Goal: Task Accomplishment & Management: Use online tool/utility

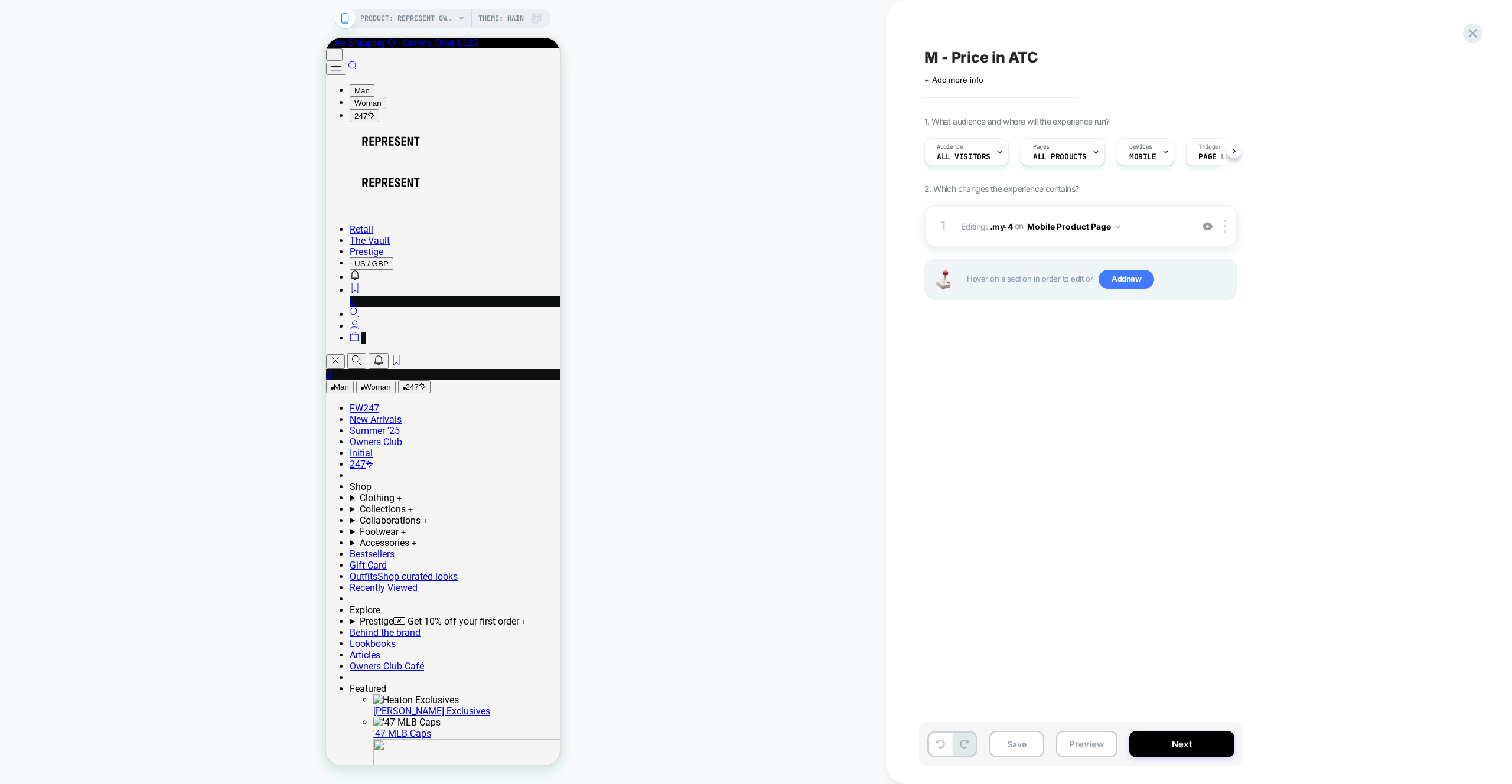
scroll to position [0, 1]
click at [1150, 219] on span "Editing : .my-4 .my-4 on Mobile Product Page" at bounding box center [1074, 226] width 225 height 17
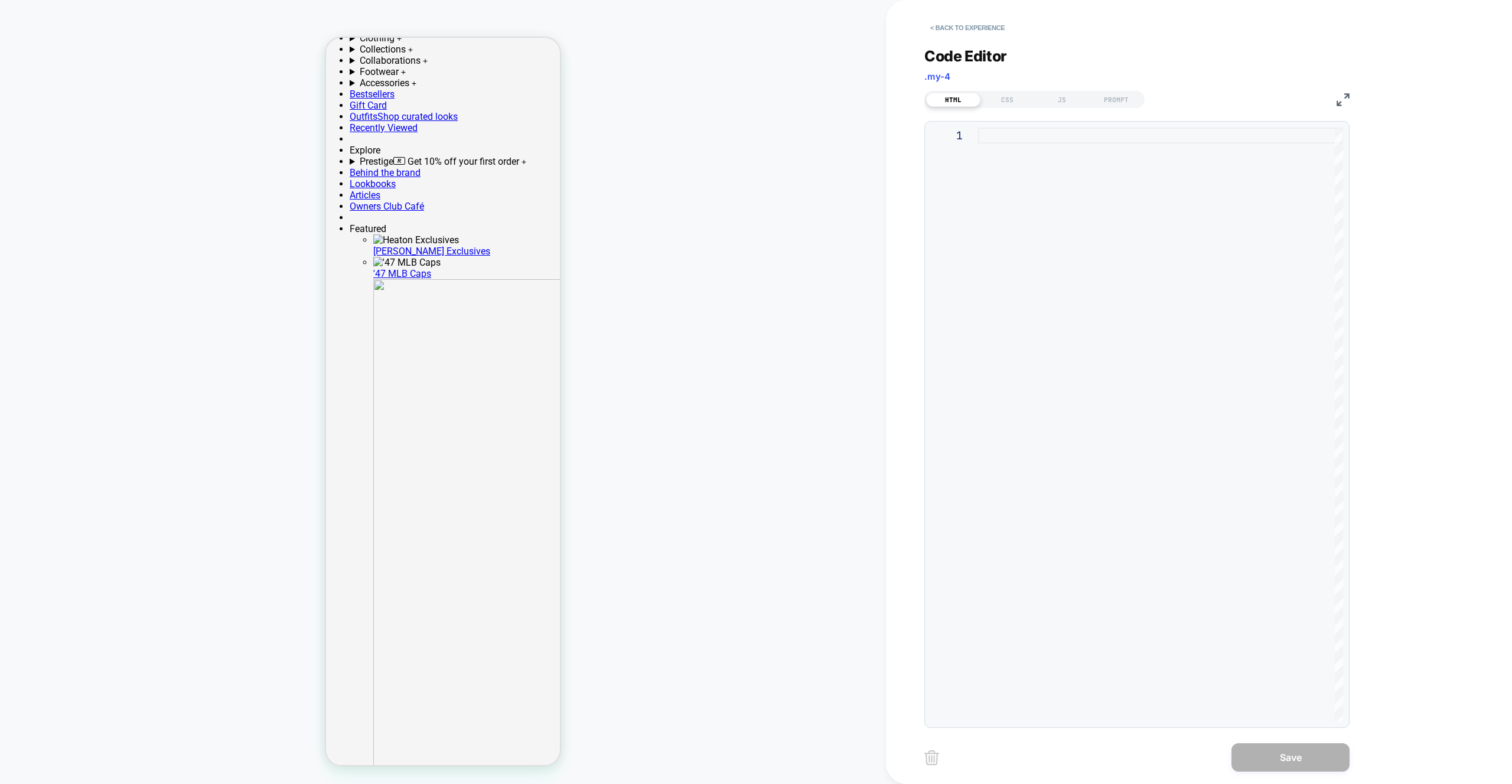
click at [1150, 220] on div at bounding box center [1160, 425] width 365 height 594
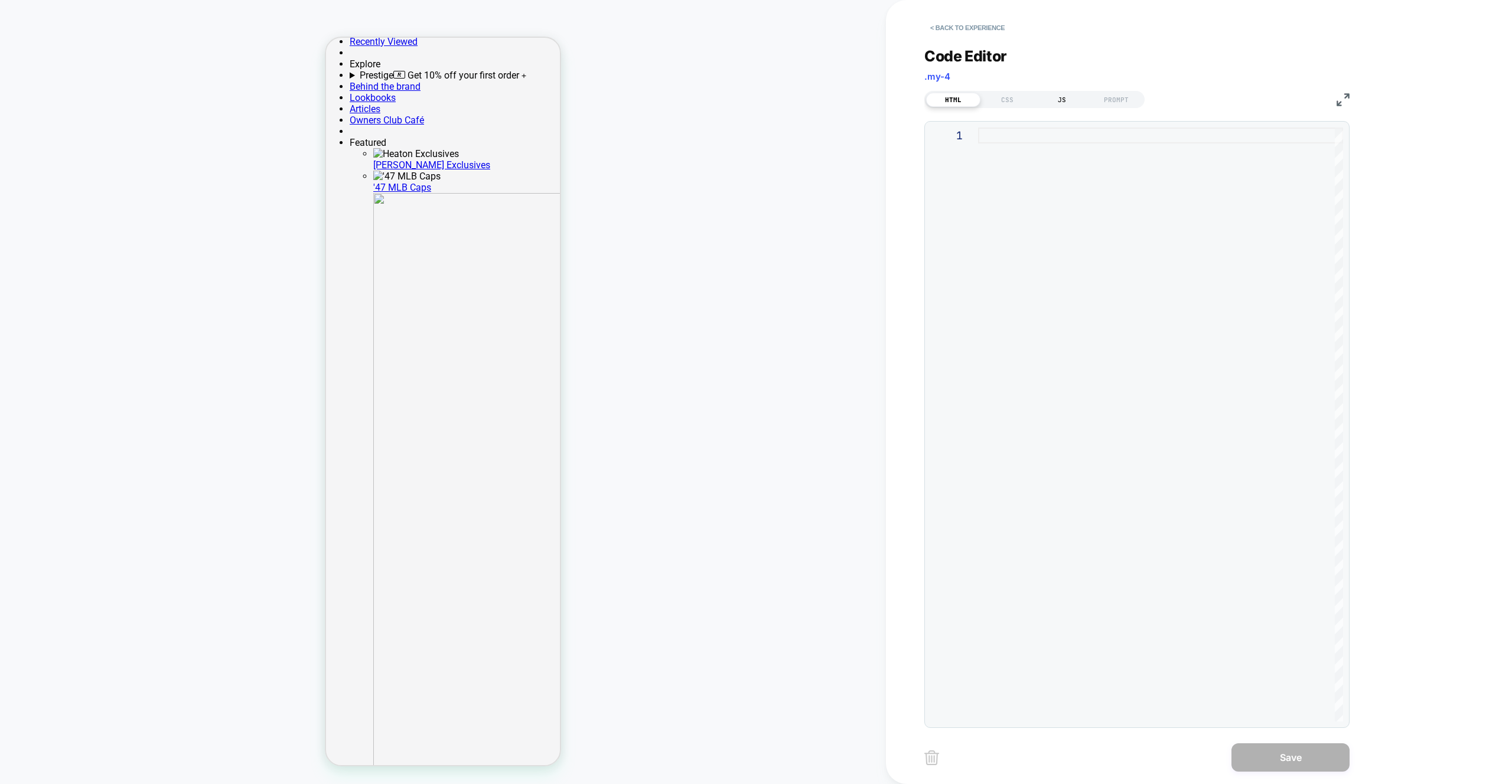
click at [1056, 95] on div "JS" at bounding box center [1062, 100] width 54 height 14
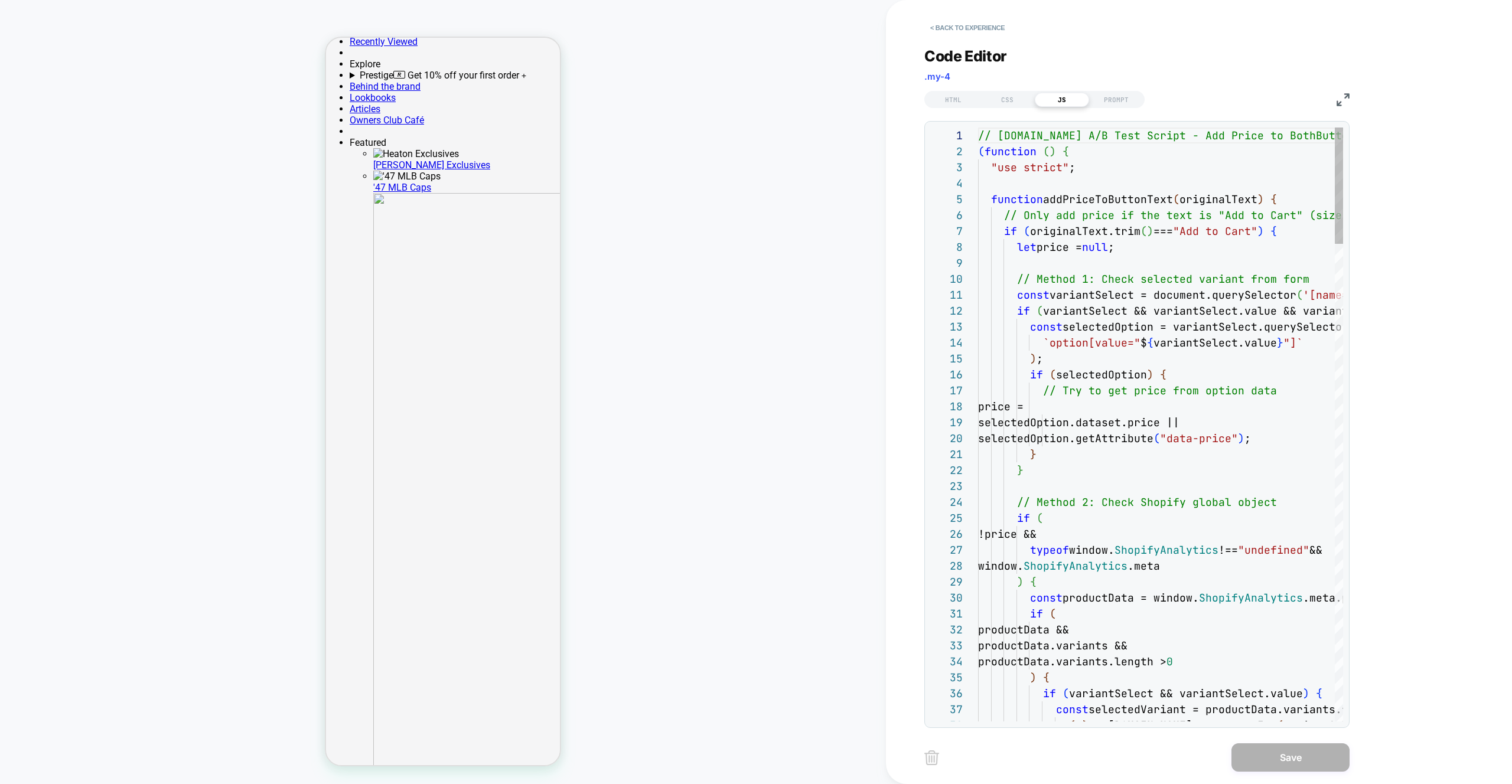
scroll to position [48, 0]
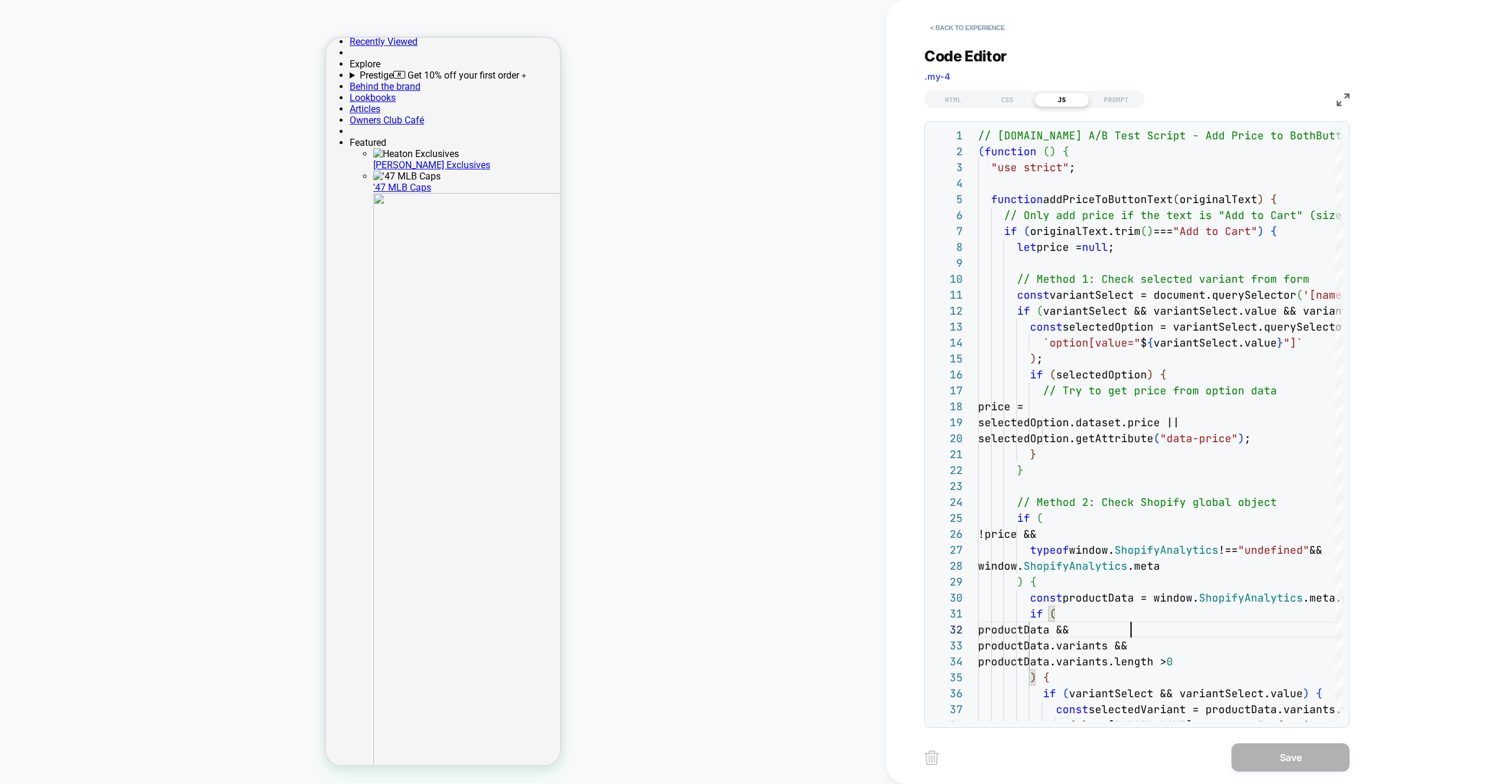
click at [1167, 273] on span "// Method 1: Check selected variant from form" at bounding box center [1163, 279] width 292 height 13
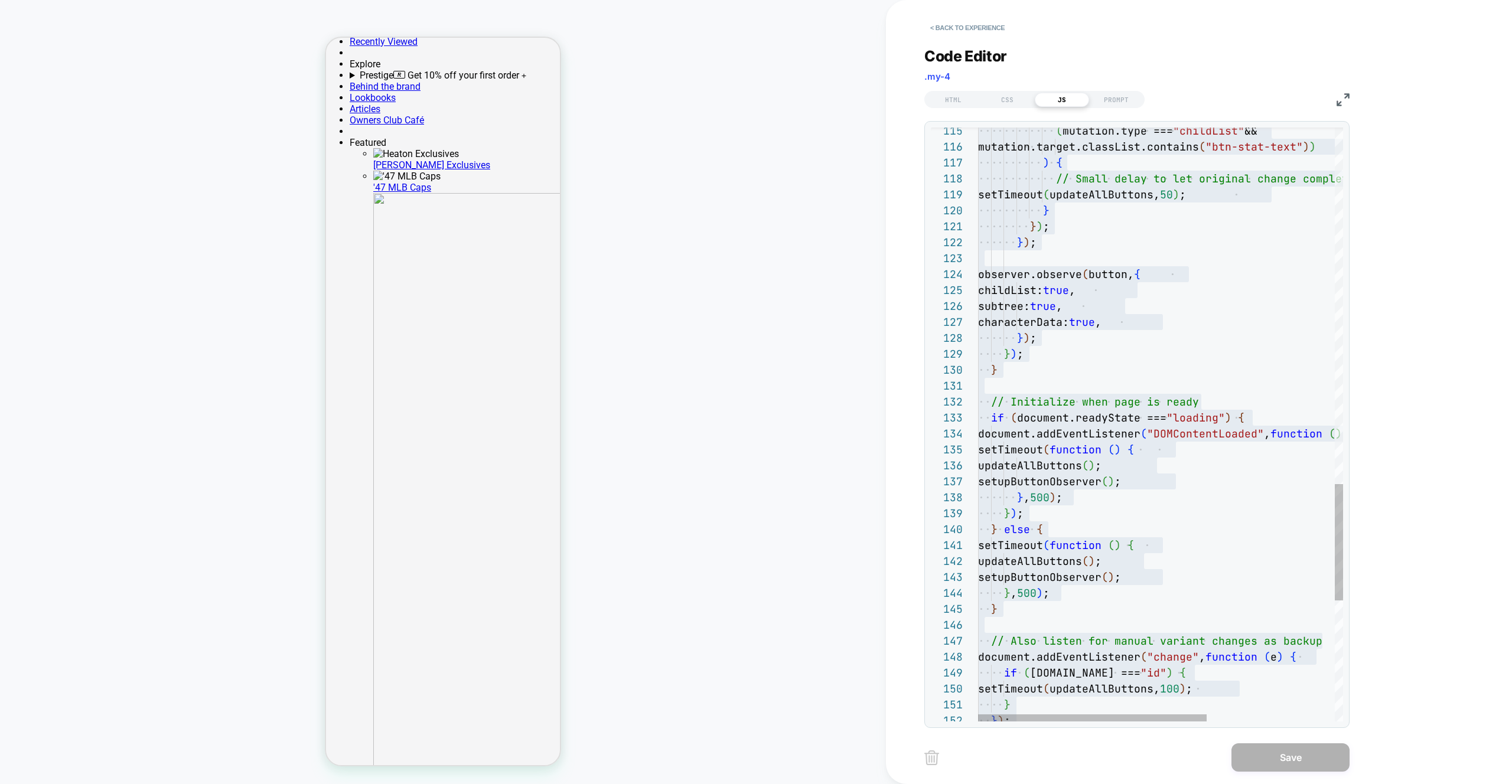
scroll to position [0, 0]
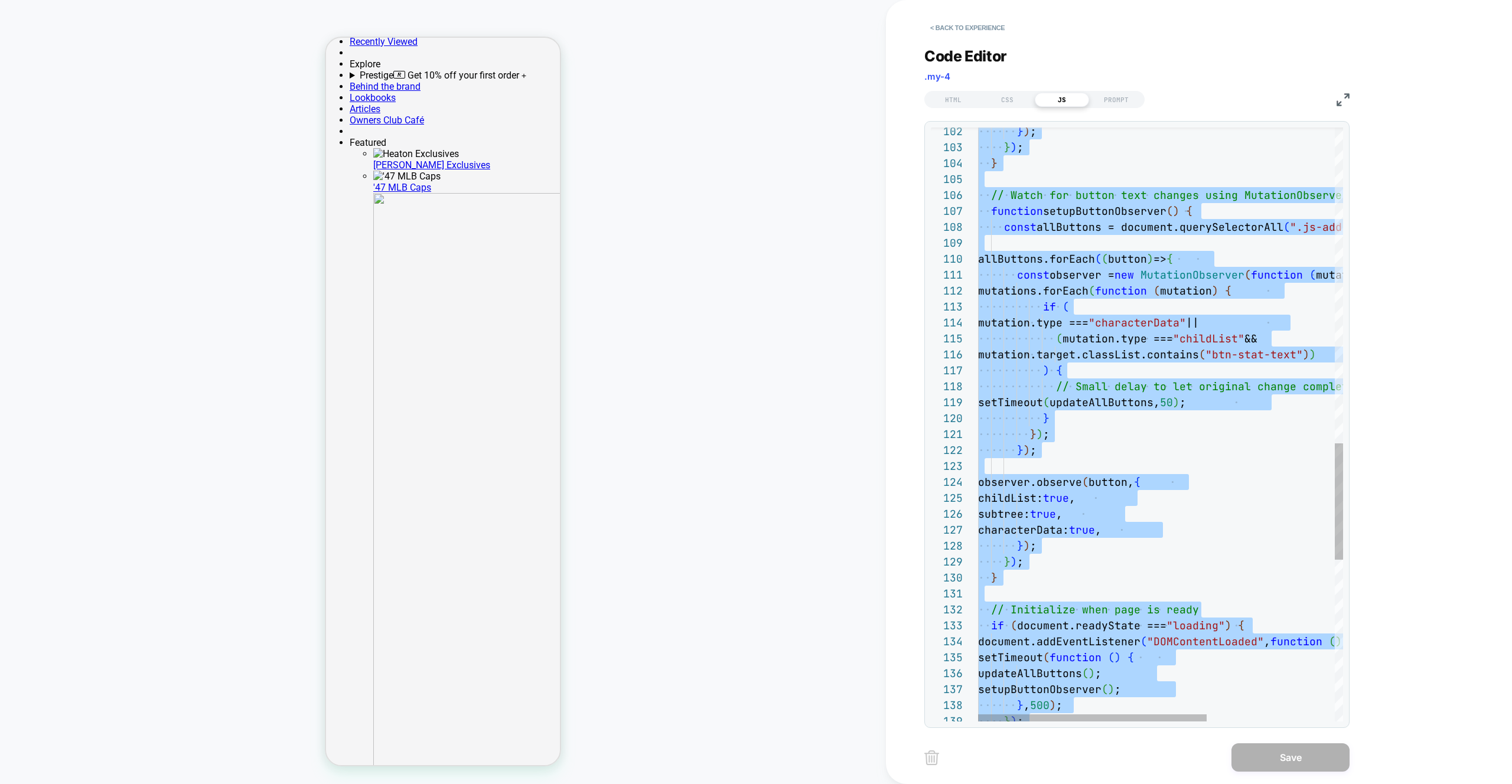
click at [1235, 521] on div "subtree: true , characterData: true , } ) ; } ) ; } // Initialize when page is …" at bounding box center [1263, 30] width 569 height 3034
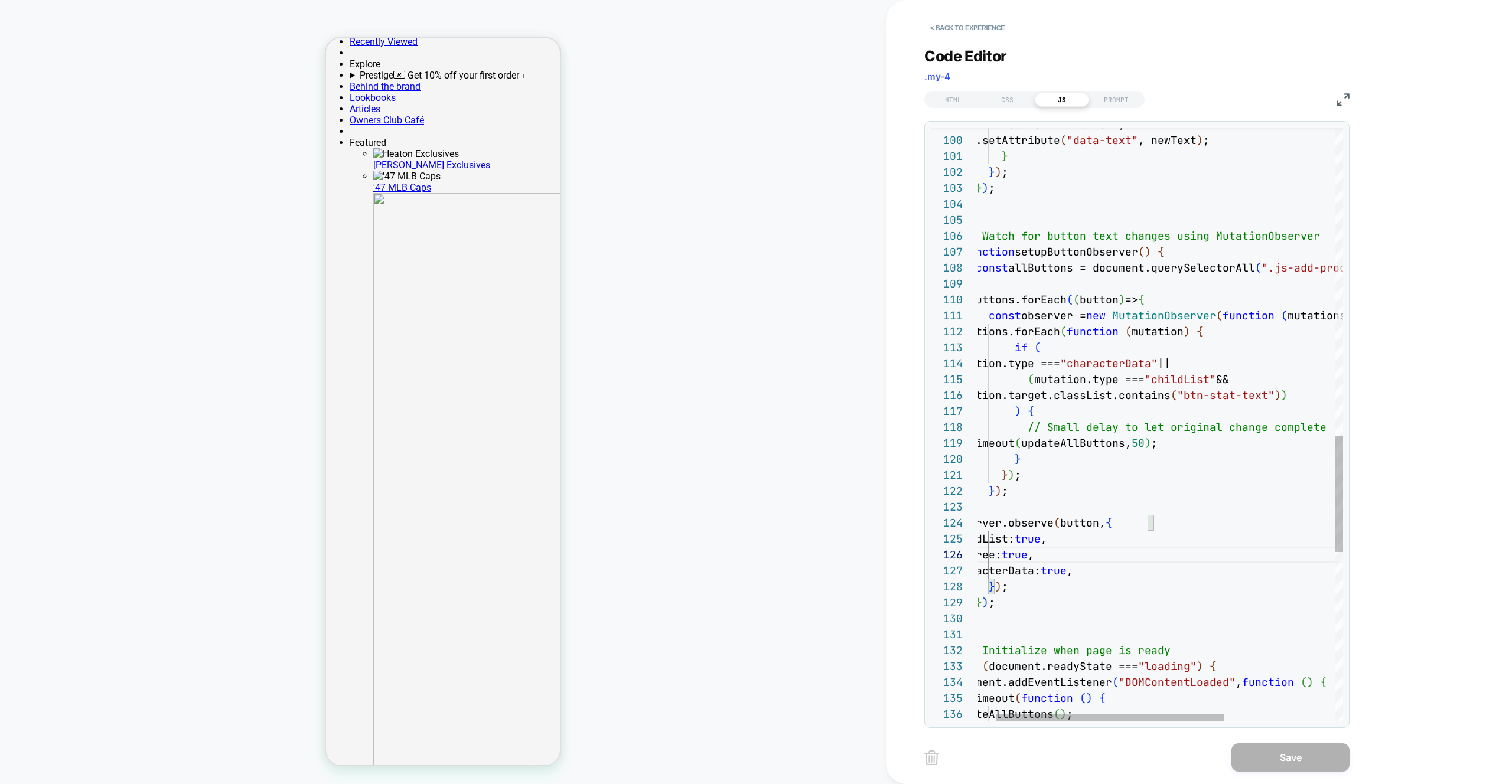
click at [1139, 446] on div "subtree: true , characterData: true , } ) ; } ) ; } // Initialize when page is …" at bounding box center [1234, 71] width 569 height 3034
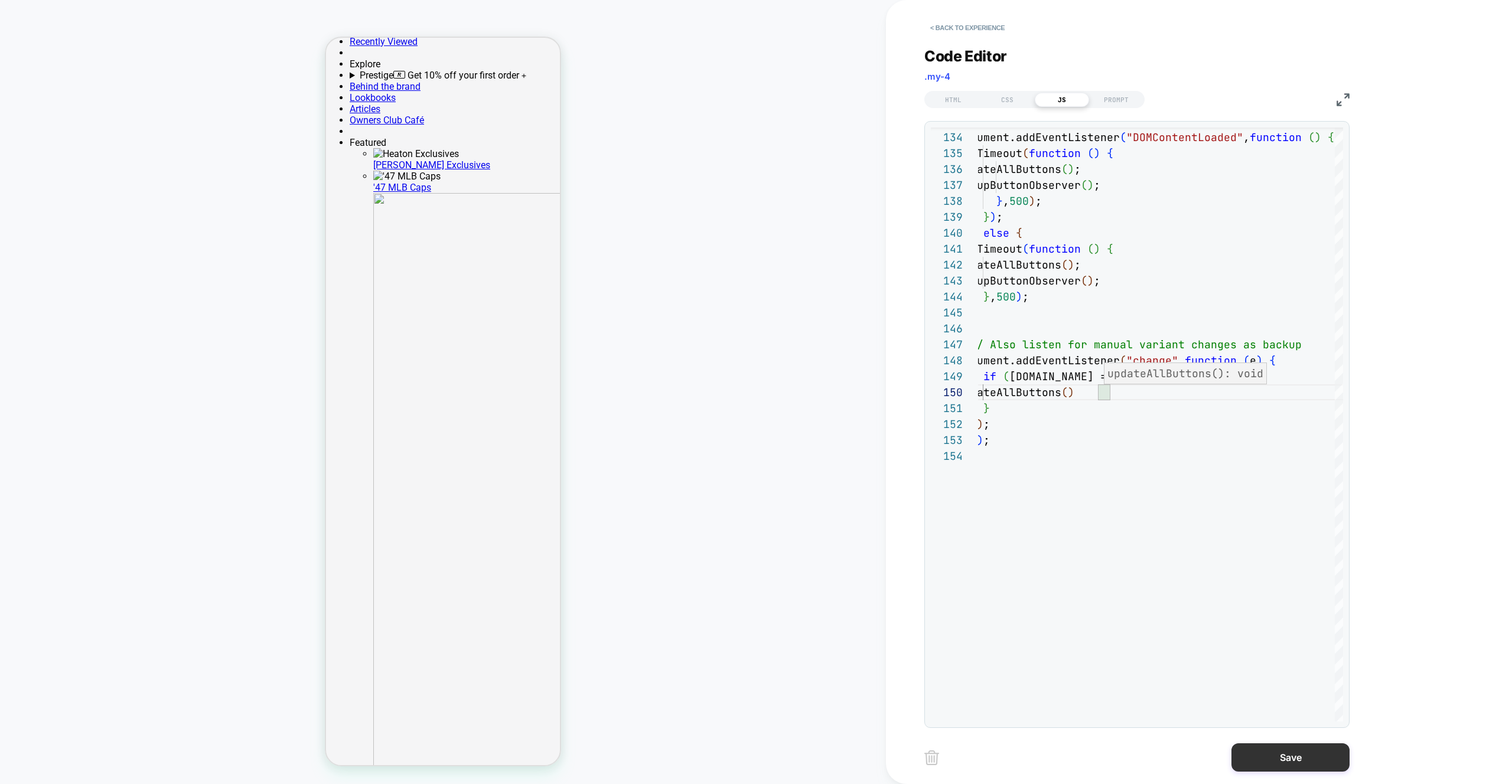
type textarea "**********"
click at [1301, 747] on button "Save" at bounding box center [1290, 757] width 118 height 28
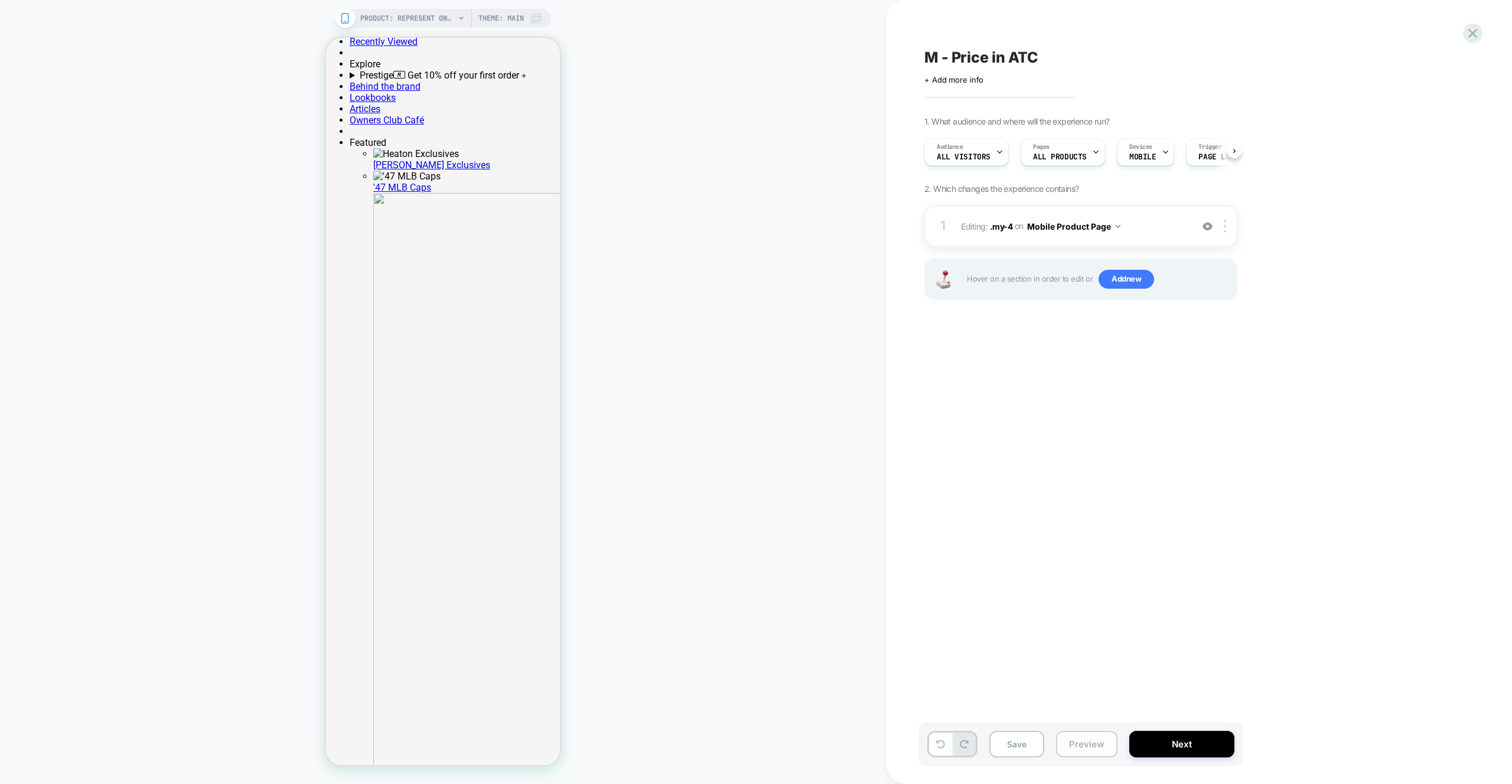
click at [1098, 743] on button "Preview" at bounding box center [1086, 744] width 61 height 27
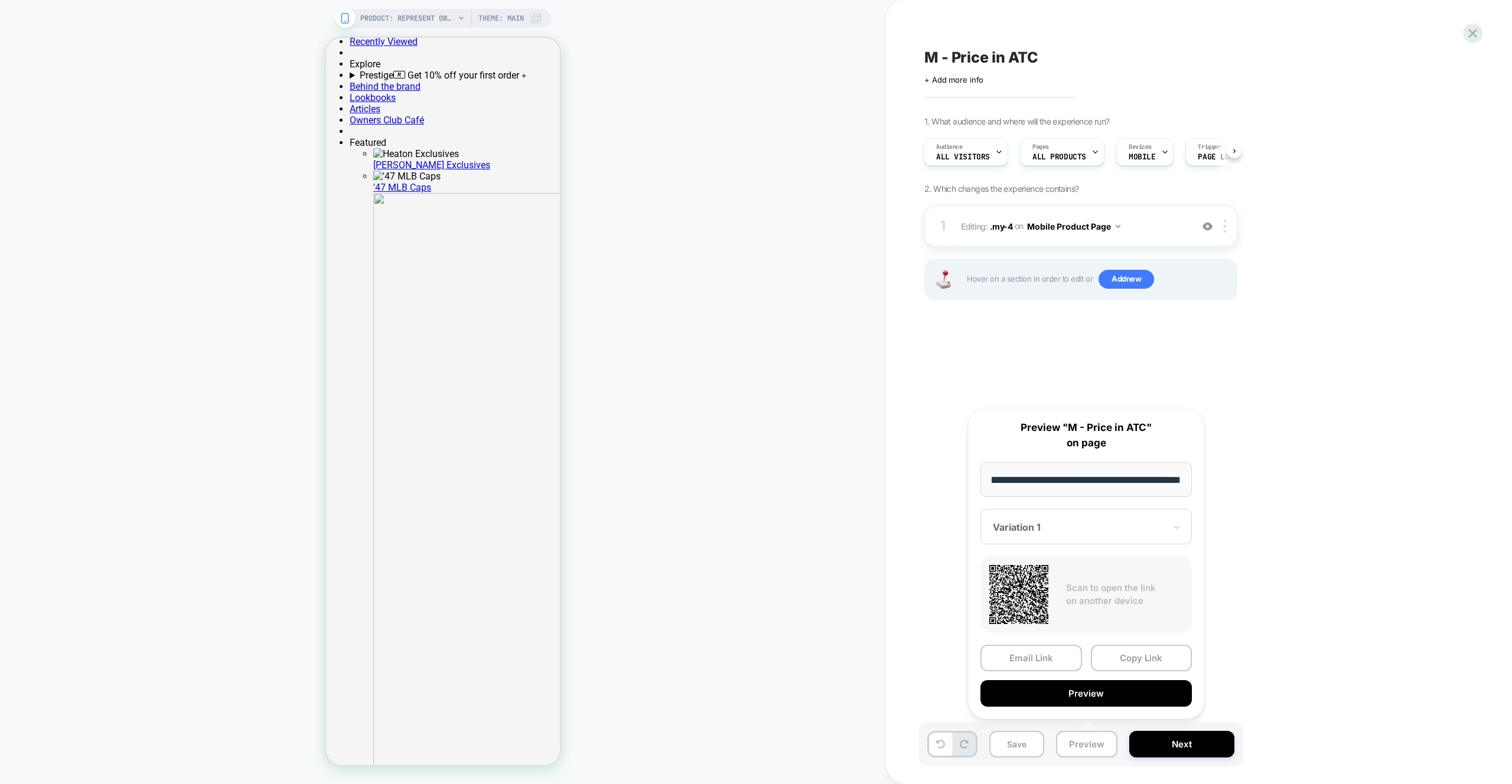
scroll to position [0, 0]
click at [1093, 701] on button "Preview" at bounding box center [1086, 694] width 211 height 27
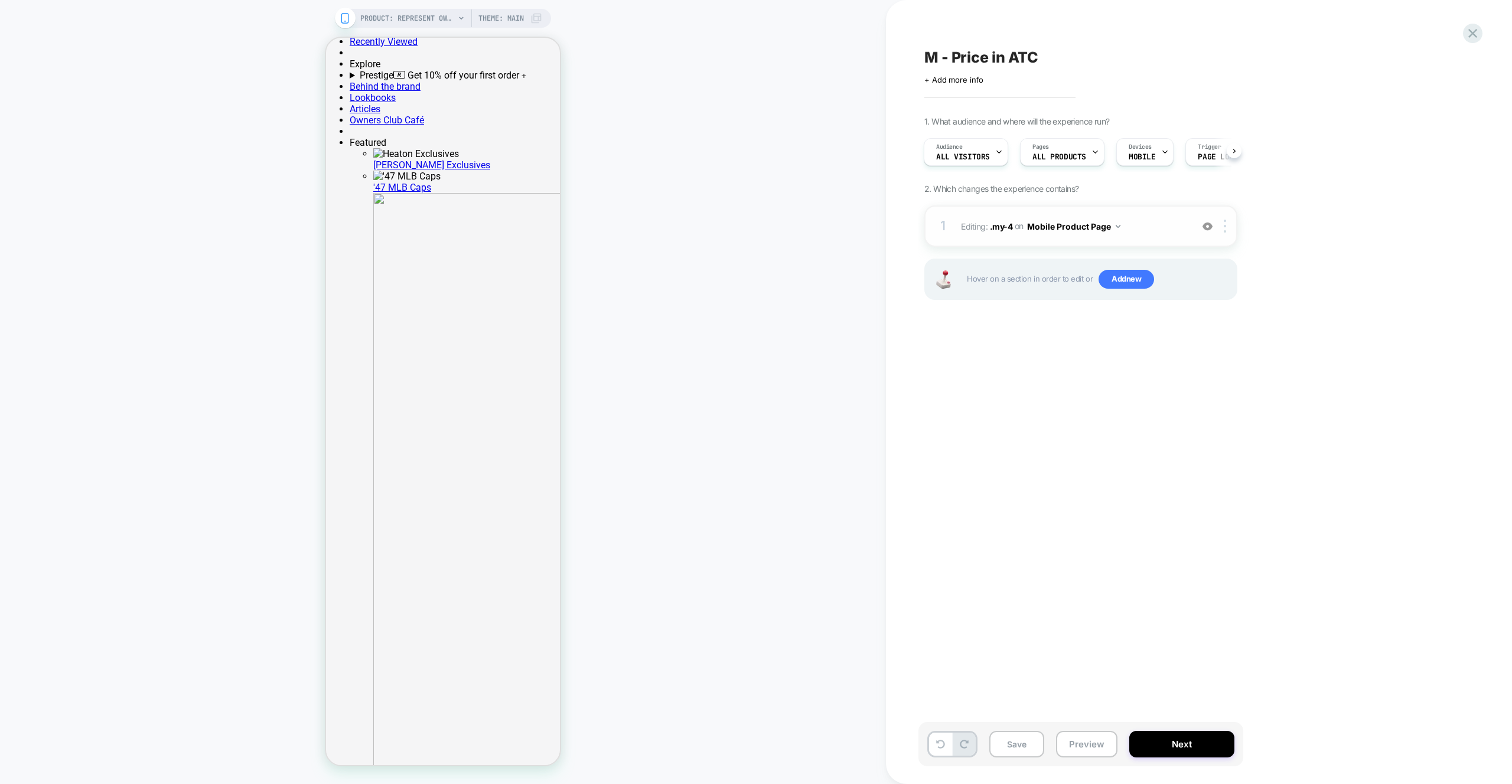
click at [1166, 223] on span "Editing : .my-4 .my-4 on Mobile Product Page" at bounding box center [1074, 226] width 225 height 17
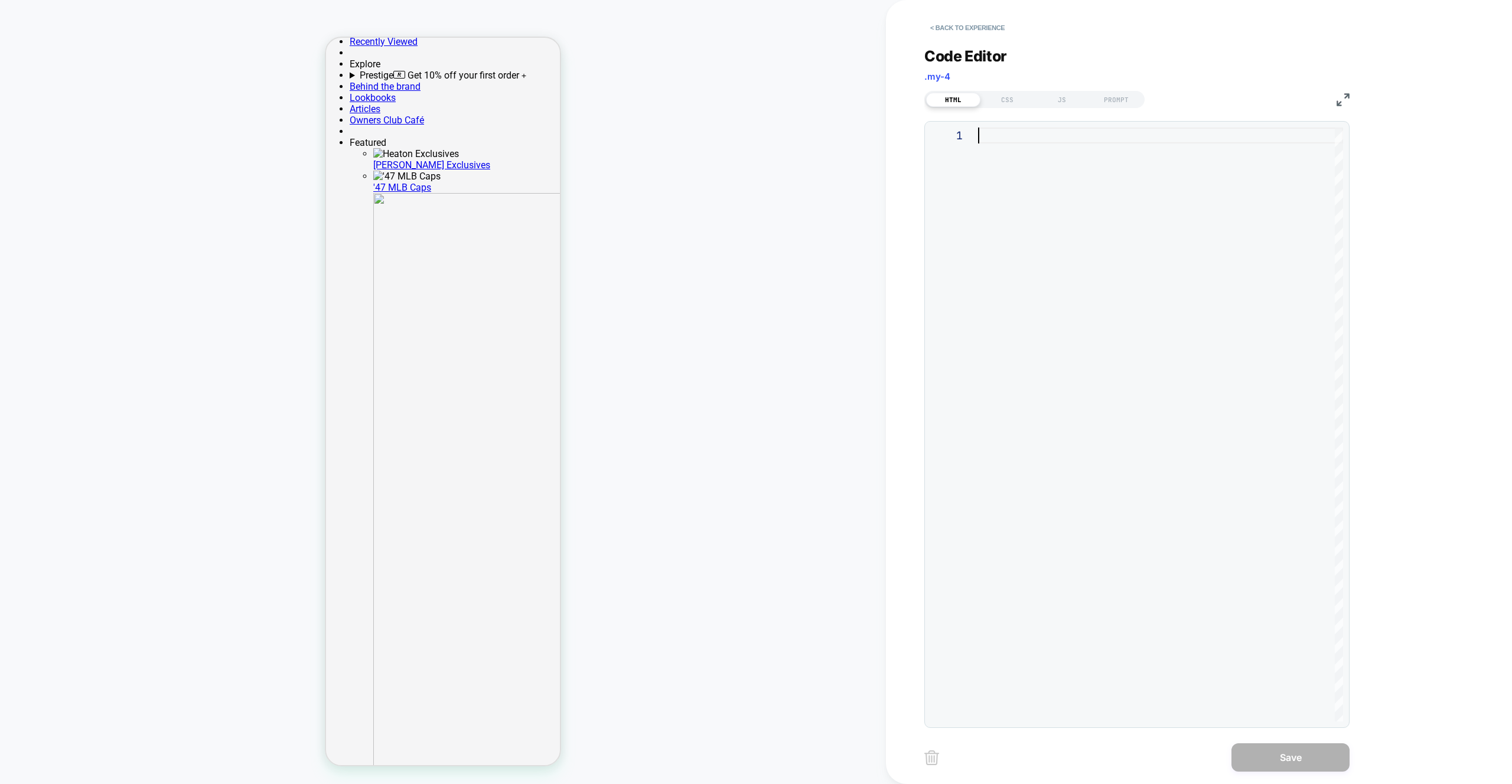
drag, startPoint x: 1167, startPoint y: 223, endPoint x: 1110, endPoint y: 173, distance: 75.8
click at [1167, 223] on div at bounding box center [1160, 425] width 365 height 594
click at [1050, 101] on div "JS" at bounding box center [1062, 100] width 54 height 14
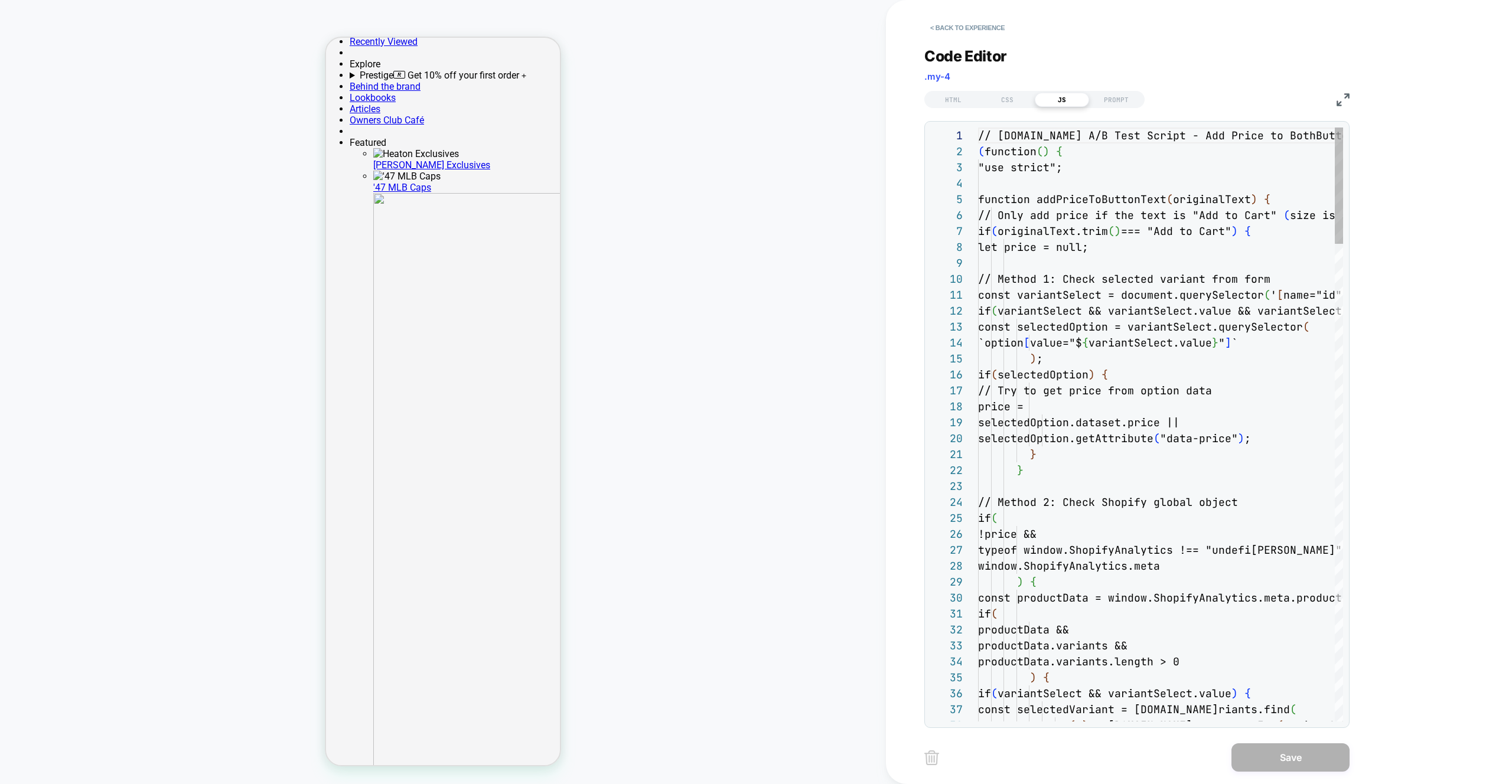
scroll to position [159, 0]
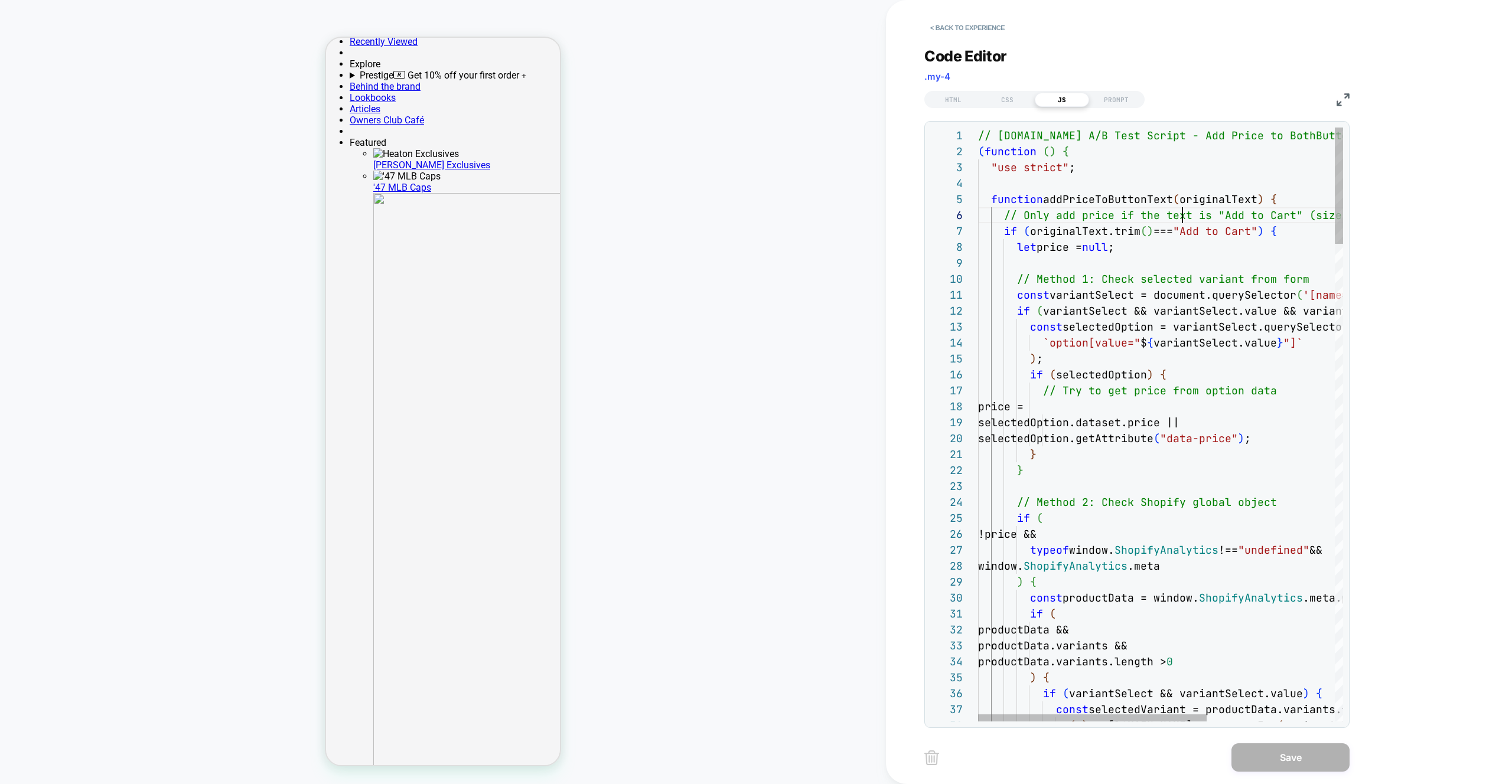
type textarea "**********"
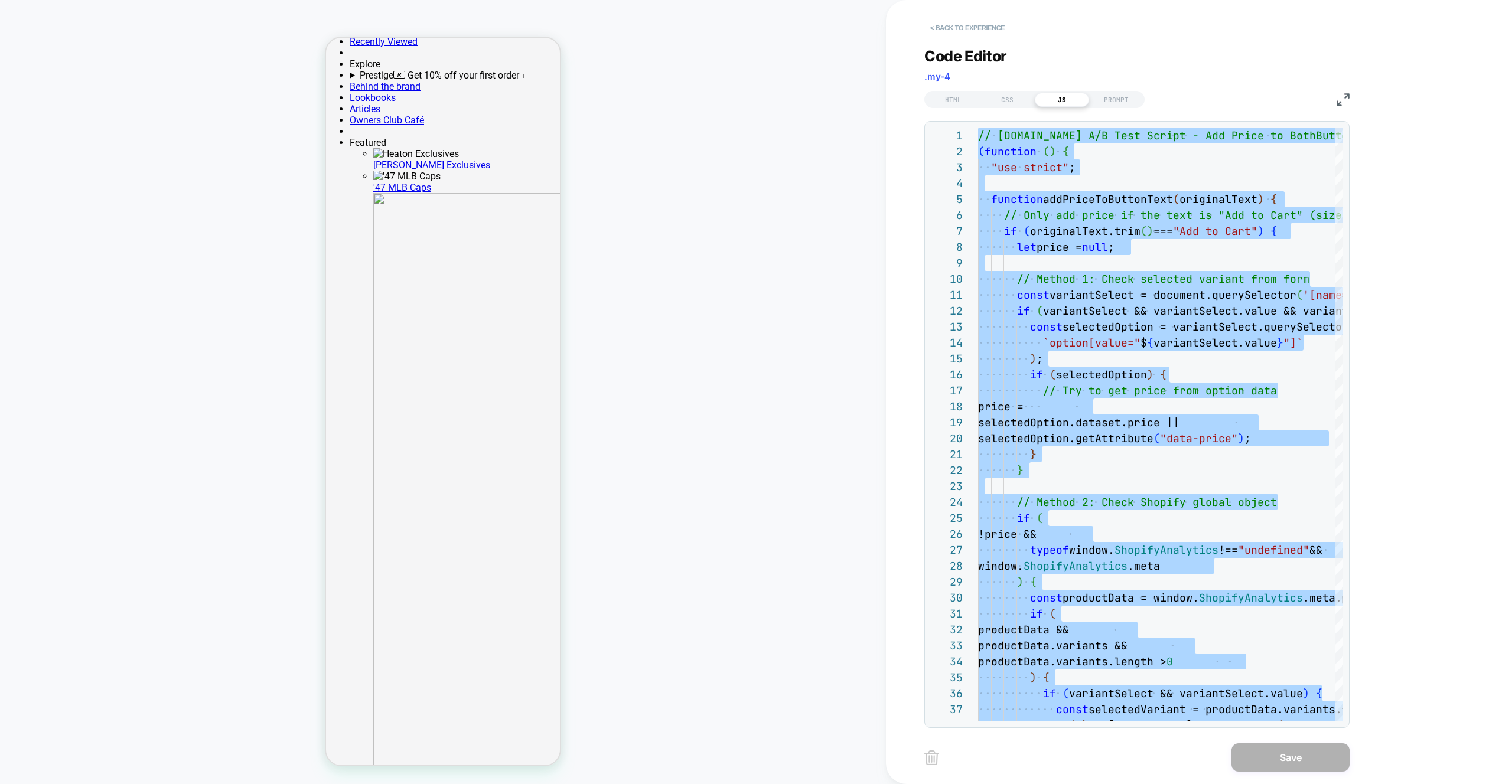
click at [973, 30] on button "< Back to experience" at bounding box center [968, 28] width 86 height 19
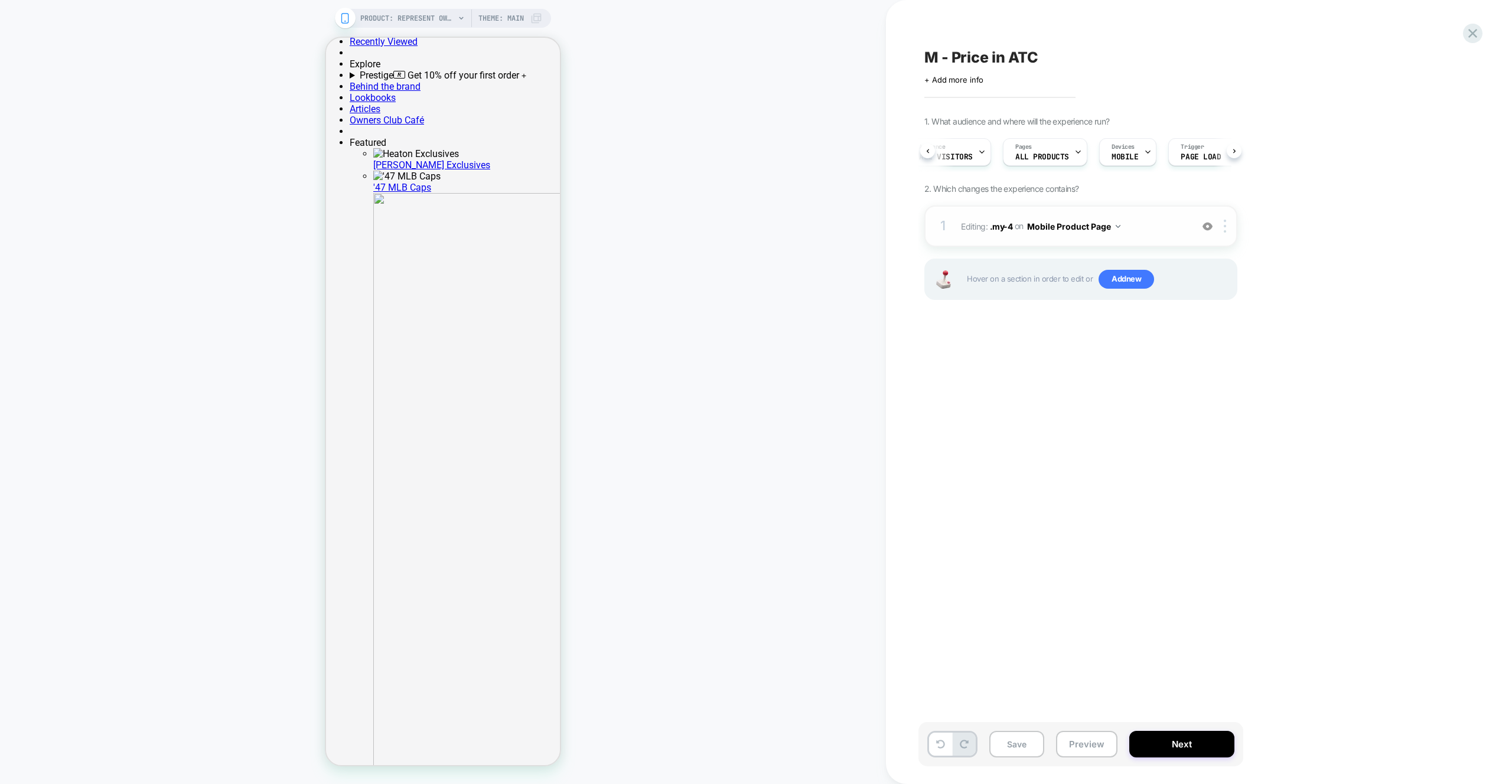
scroll to position [0, 18]
click at [1207, 217] on div "1 Editing : .my-4 .my-4 on Mobile Product Page Add Before Add After Copy CSS Se…" at bounding box center [1081, 226] width 313 height 41
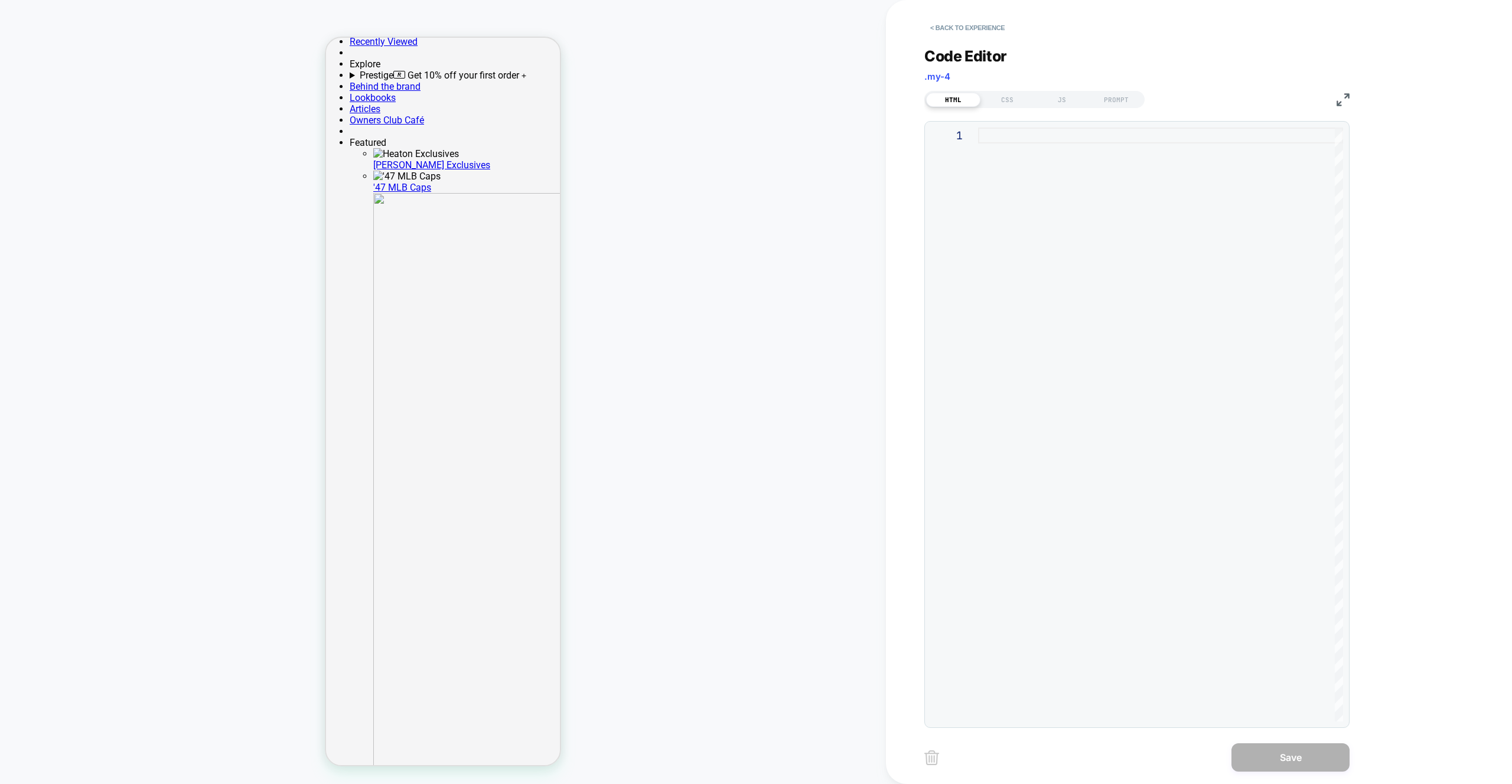
click at [1008, 37] on div "Code Editor .my-4 HTML CSS JS PROMPT 1" at bounding box center [1137, 380] width 425 height 695
click at [1005, 30] on button "< Back to experience" at bounding box center [968, 28] width 86 height 19
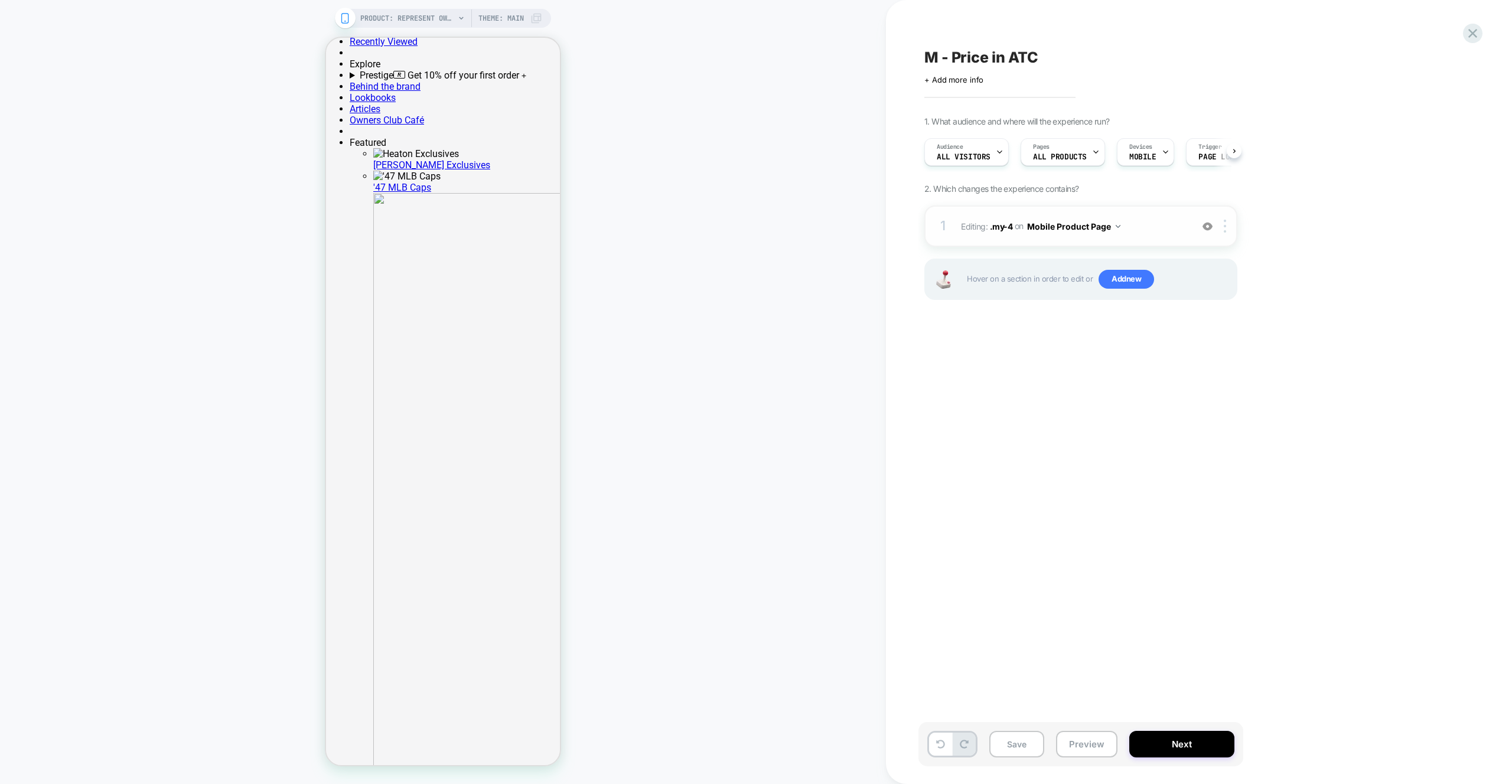
scroll to position [0, 1]
drag, startPoint x: 1209, startPoint y: 228, endPoint x: 1200, endPoint y: 234, distance: 10.8
click at [1209, 228] on img at bounding box center [1208, 226] width 10 height 10
click at [1123, 279] on span "Add new" at bounding box center [1126, 279] width 56 height 19
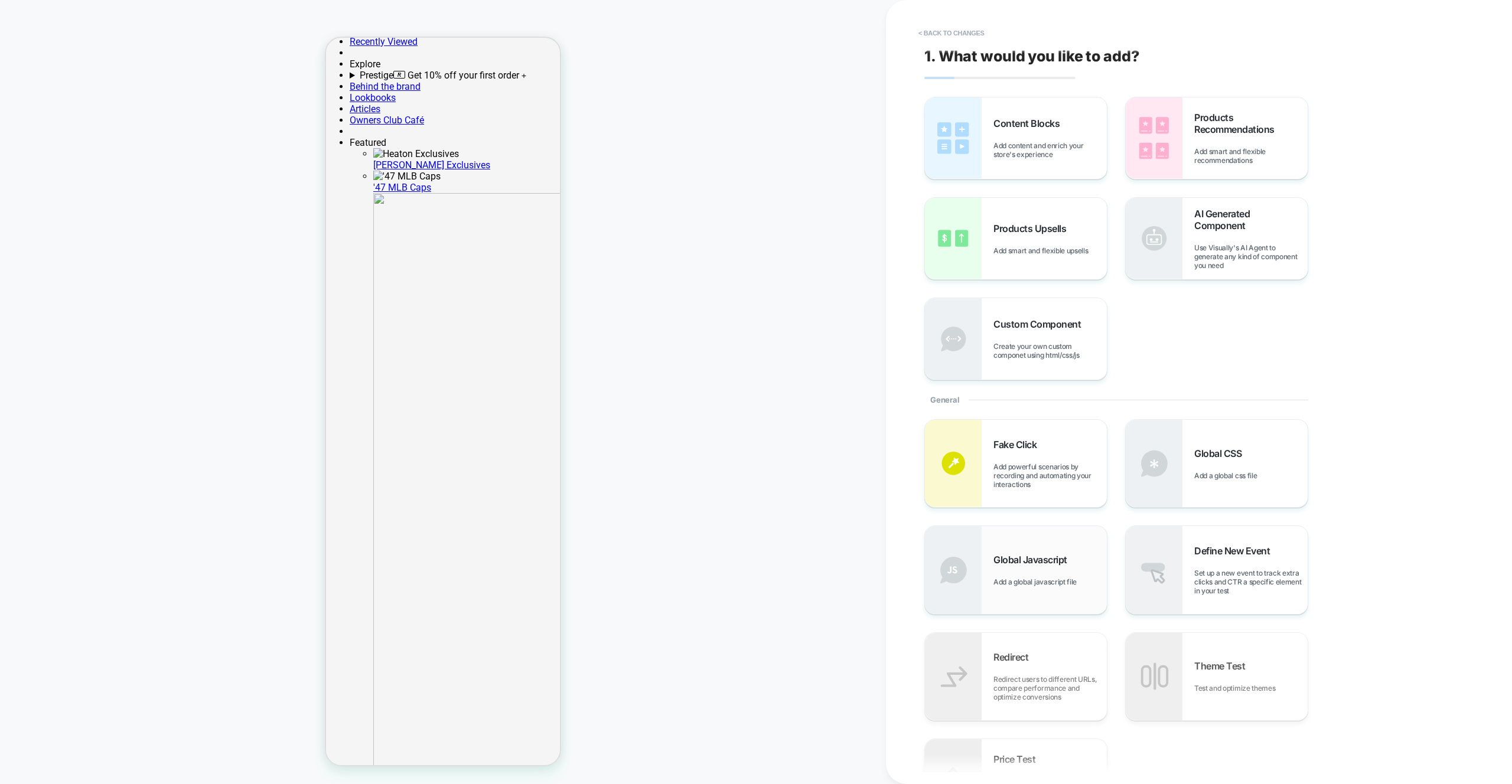
click at [1050, 563] on span "Global Javascript" at bounding box center [1033, 560] width 80 height 12
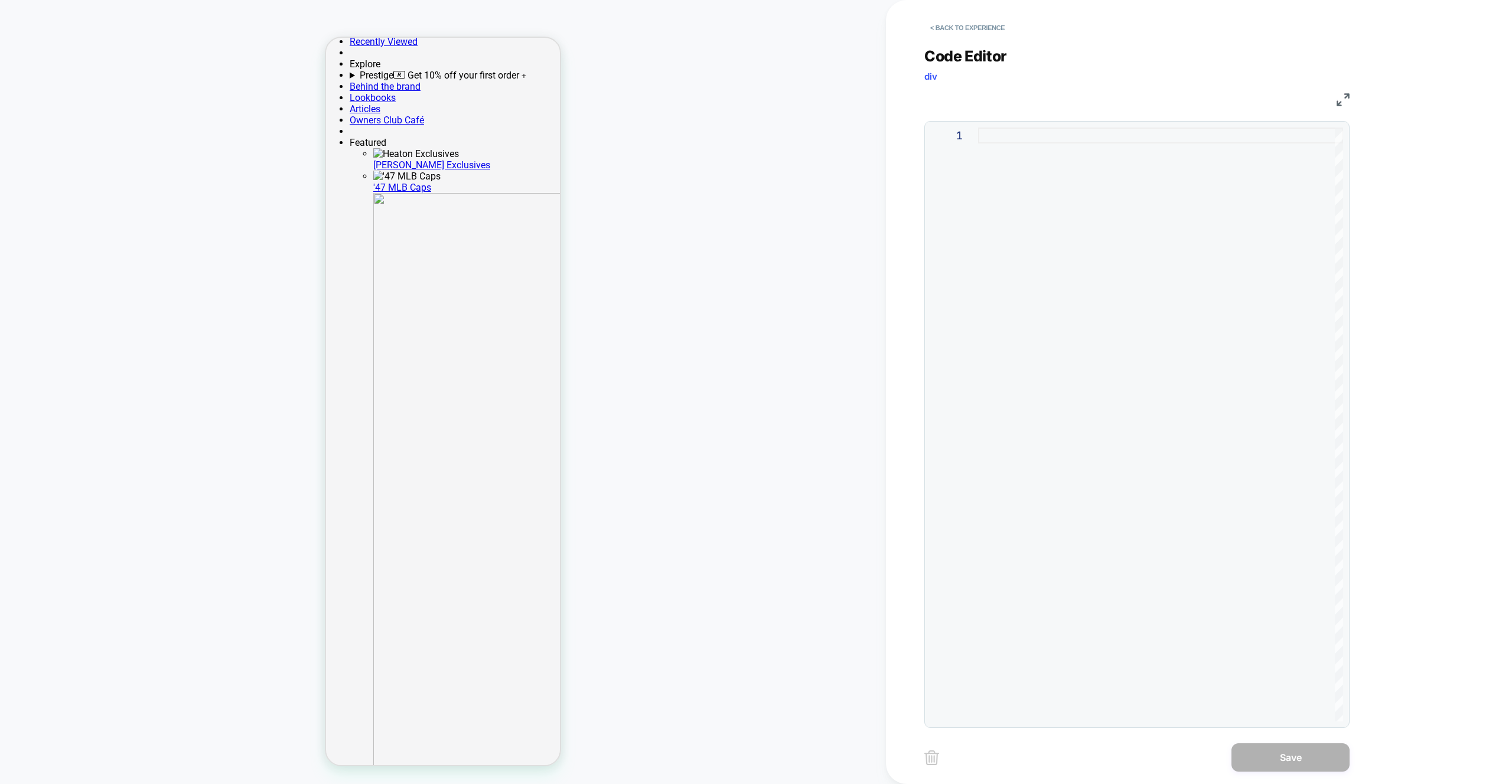
click at [1112, 431] on div at bounding box center [1160, 425] width 365 height 594
type textarea "* ***** *****"
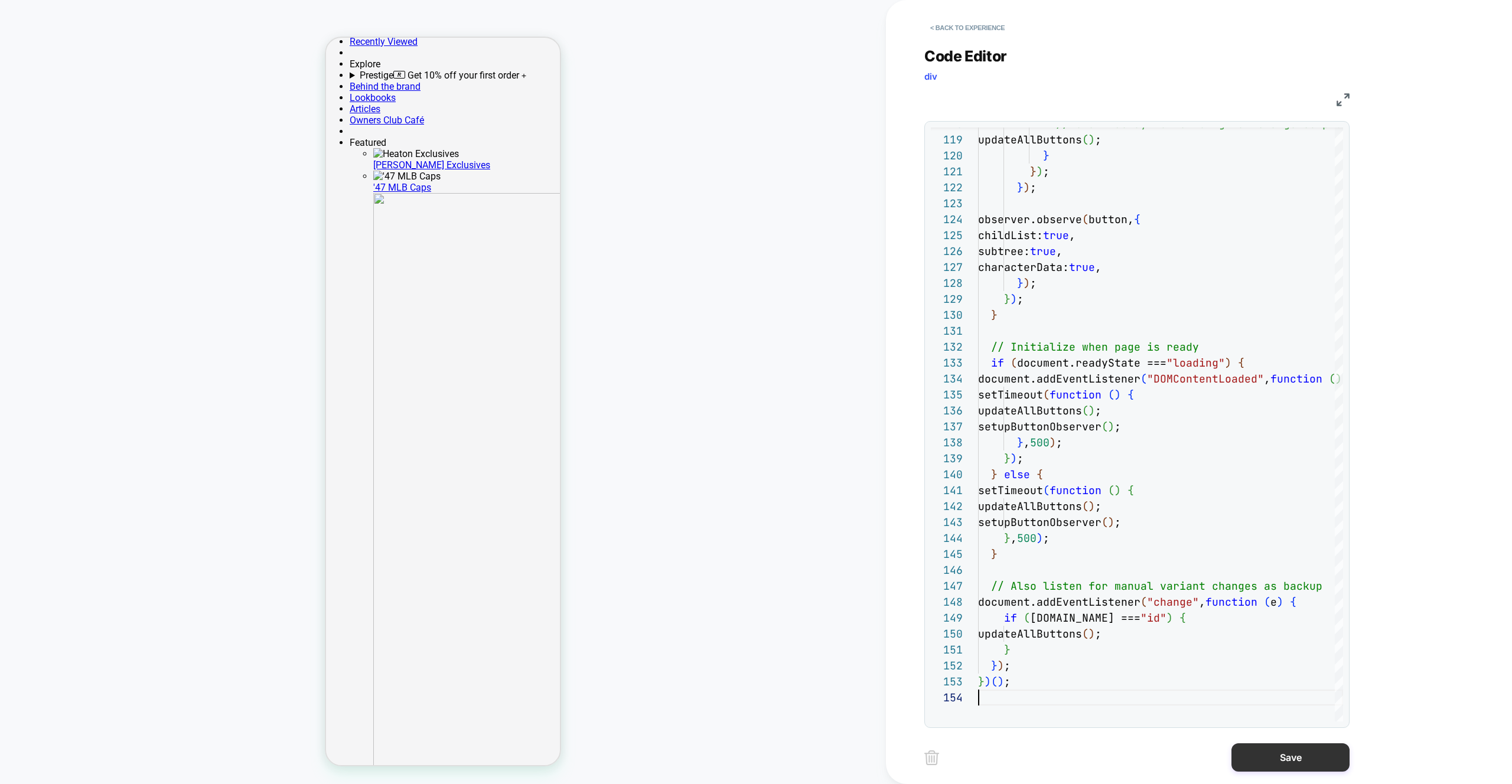
click at [1257, 756] on button "Save" at bounding box center [1290, 757] width 118 height 28
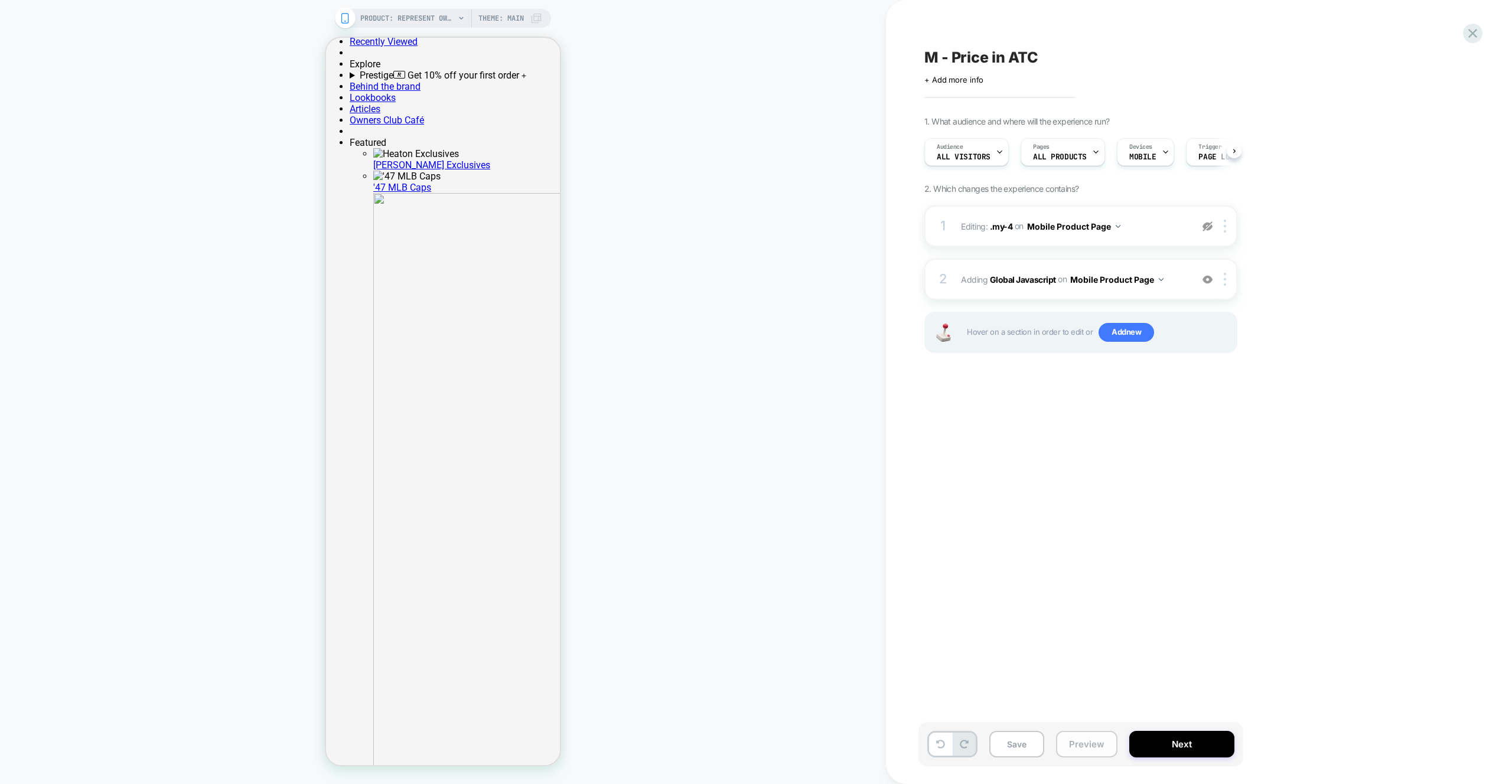
click at [1085, 740] on button "Preview" at bounding box center [1086, 744] width 61 height 27
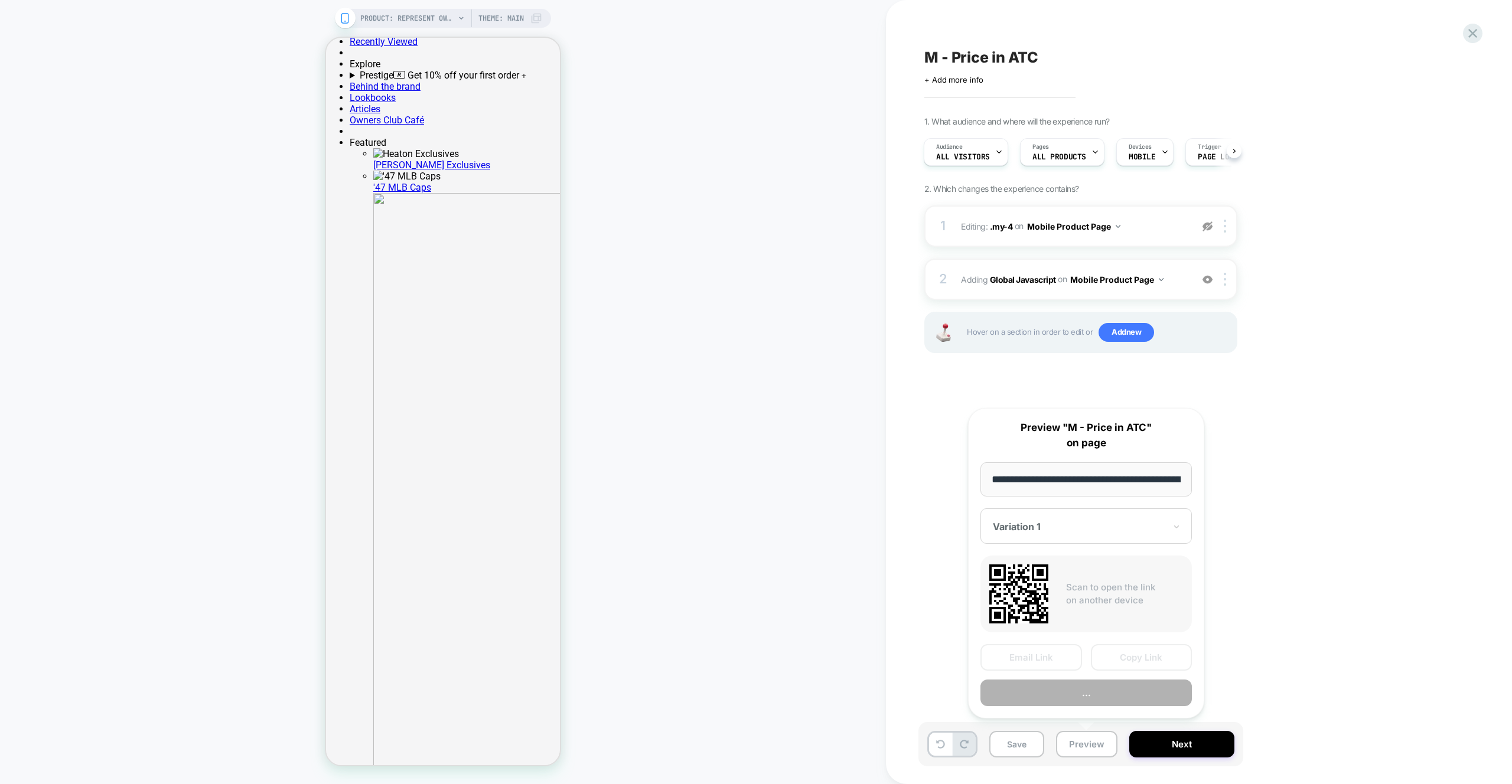
scroll to position [0, 248]
click at [1110, 692] on button "Preview" at bounding box center [1086, 694] width 211 height 27
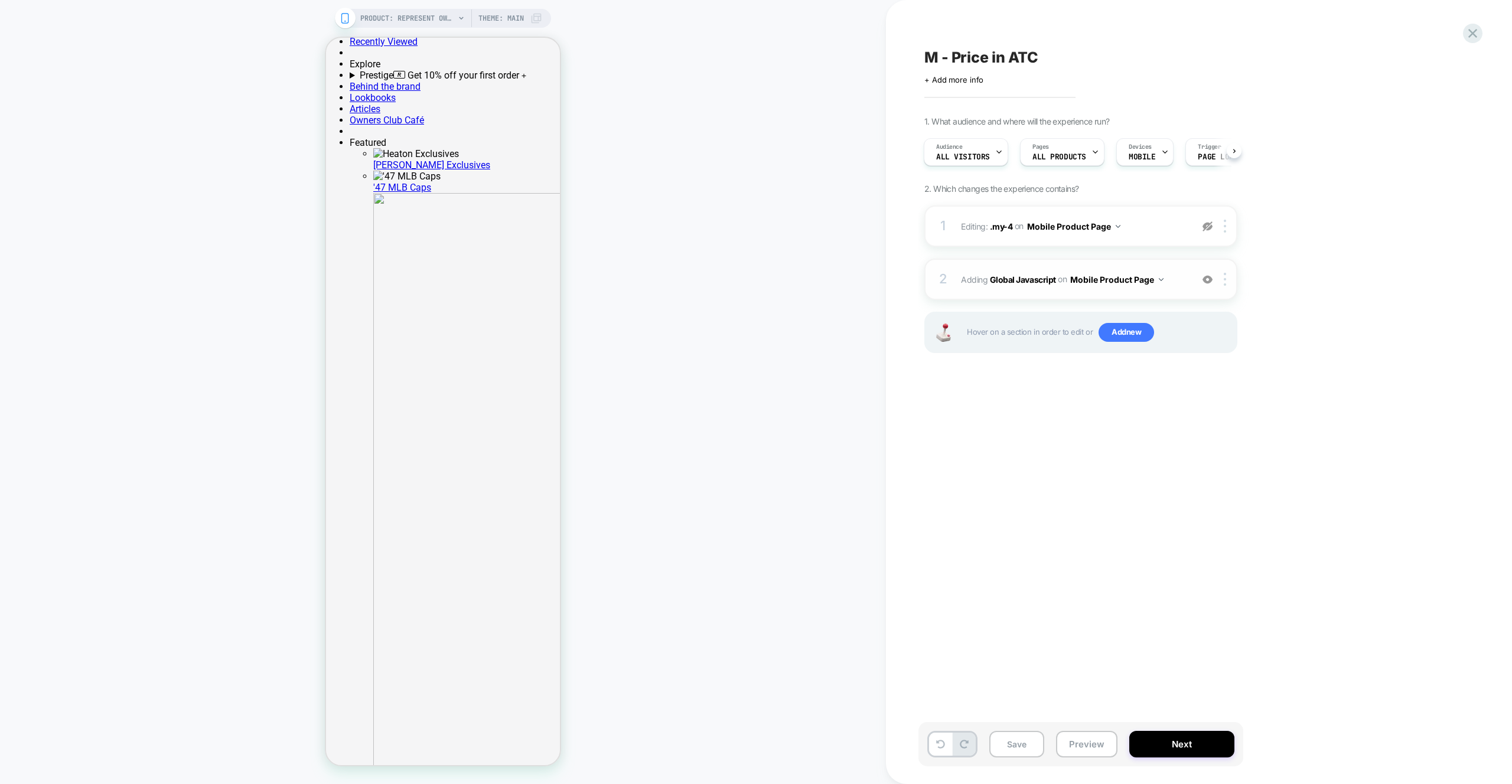
click at [1179, 259] on div "2 Adding Global Javascript on Mobile Product Page Add Before Add After Copy to …" at bounding box center [1081, 279] width 313 height 41
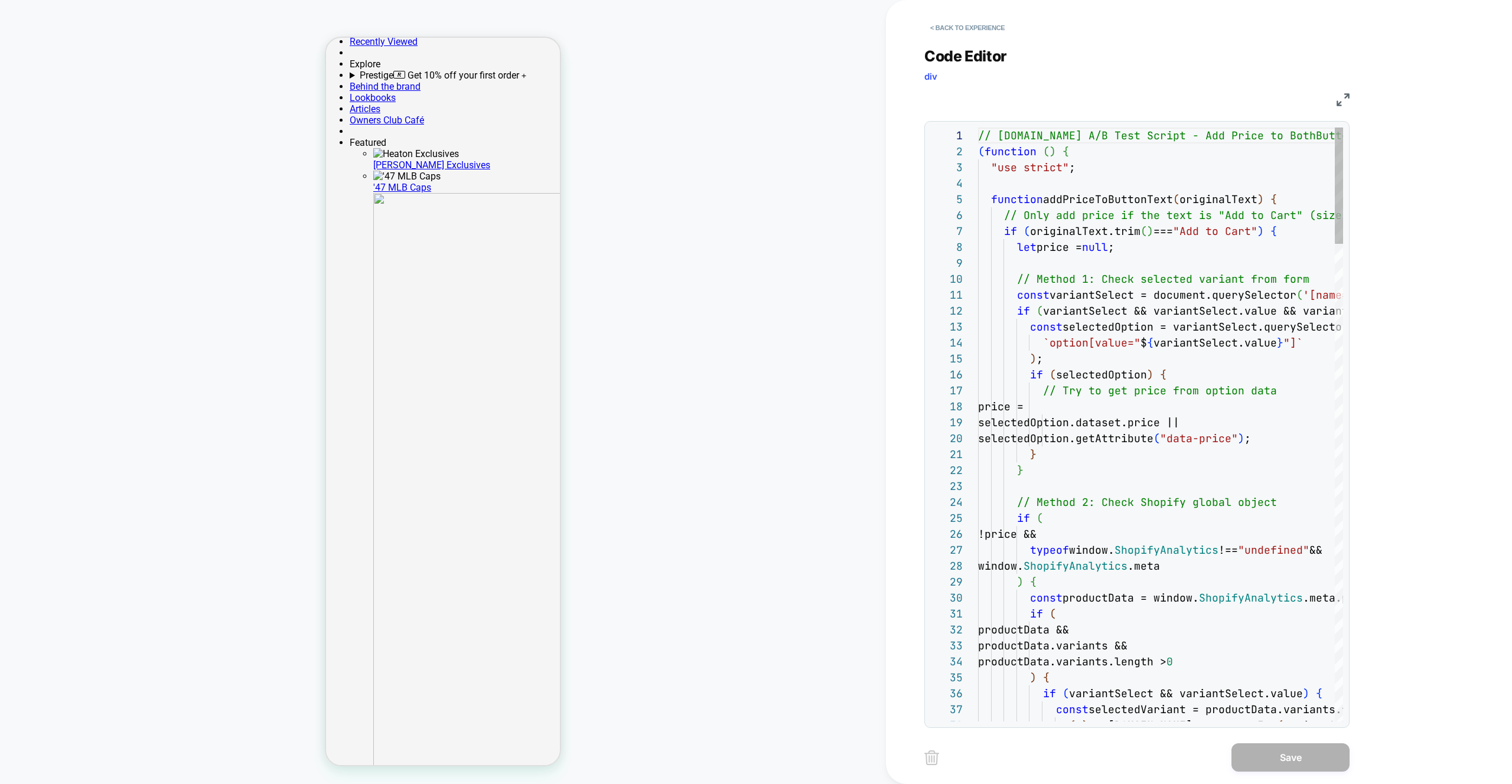
scroll to position [159, 0]
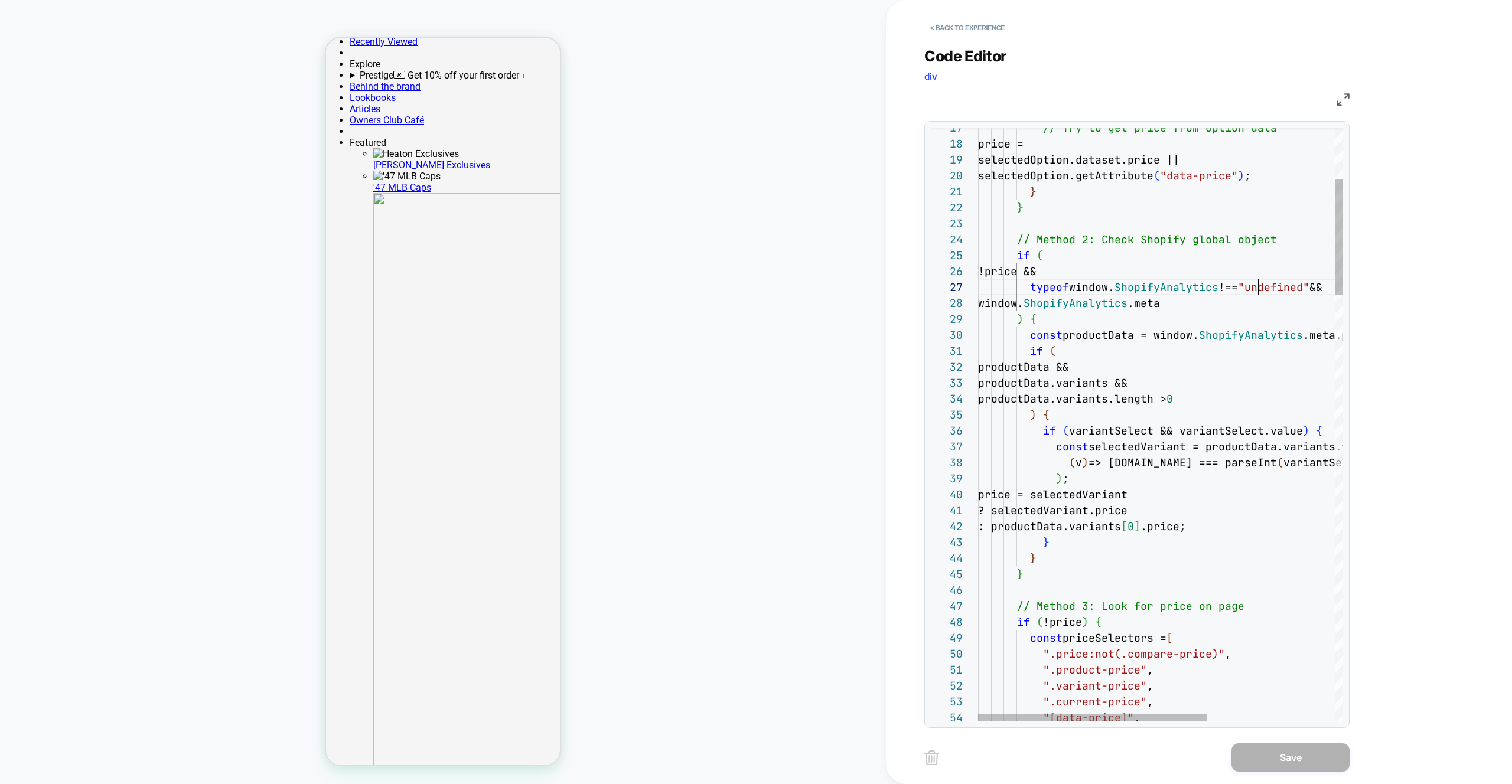
scroll to position [95, 281]
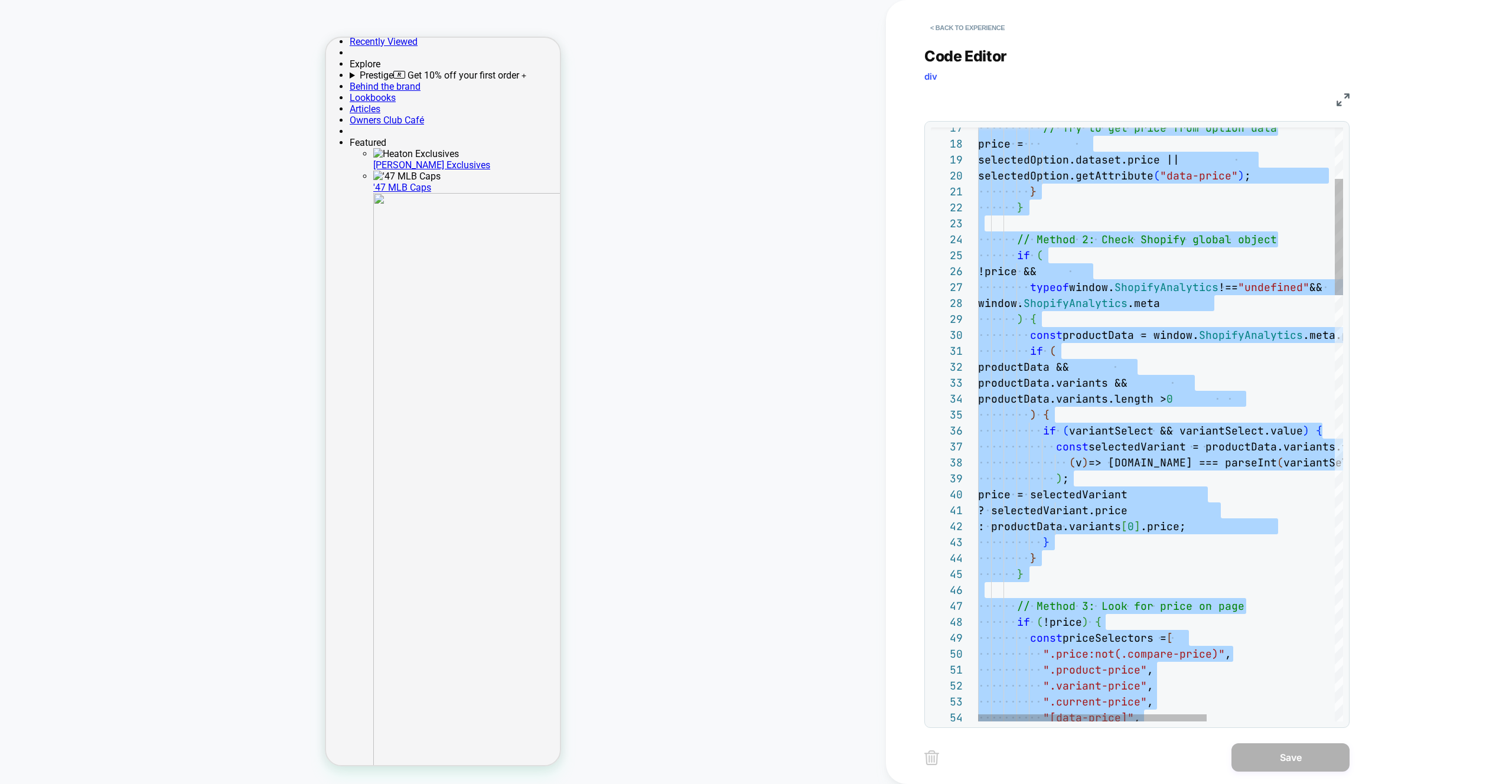
drag, startPoint x: 1162, startPoint y: 350, endPoint x: 1167, endPoint y: 353, distance: 5.8
type textarea "**********"
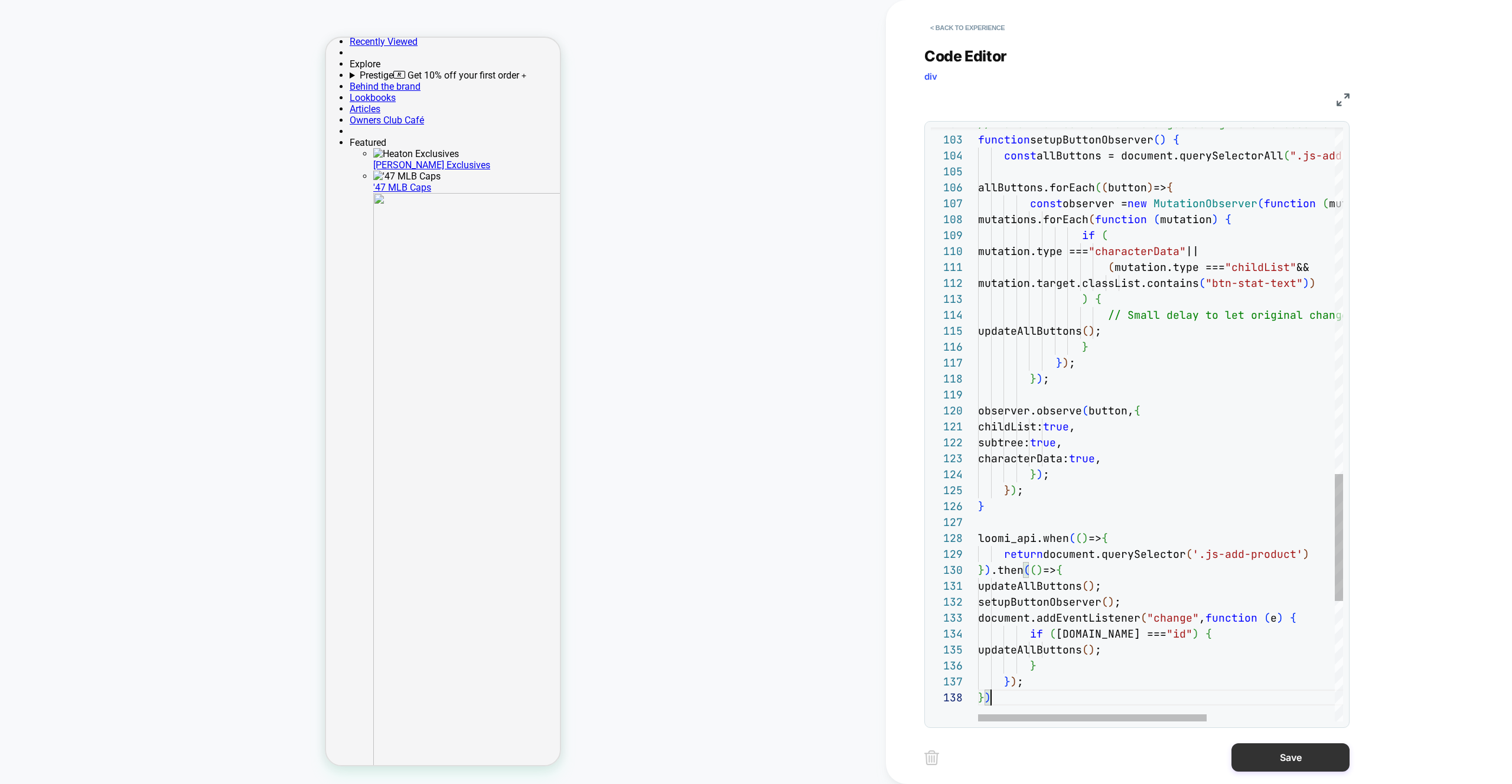
scroll to position [112, 13]
click at [1266, 746] on button "Save" at bounding box center [1290, 757] width 118 height 28
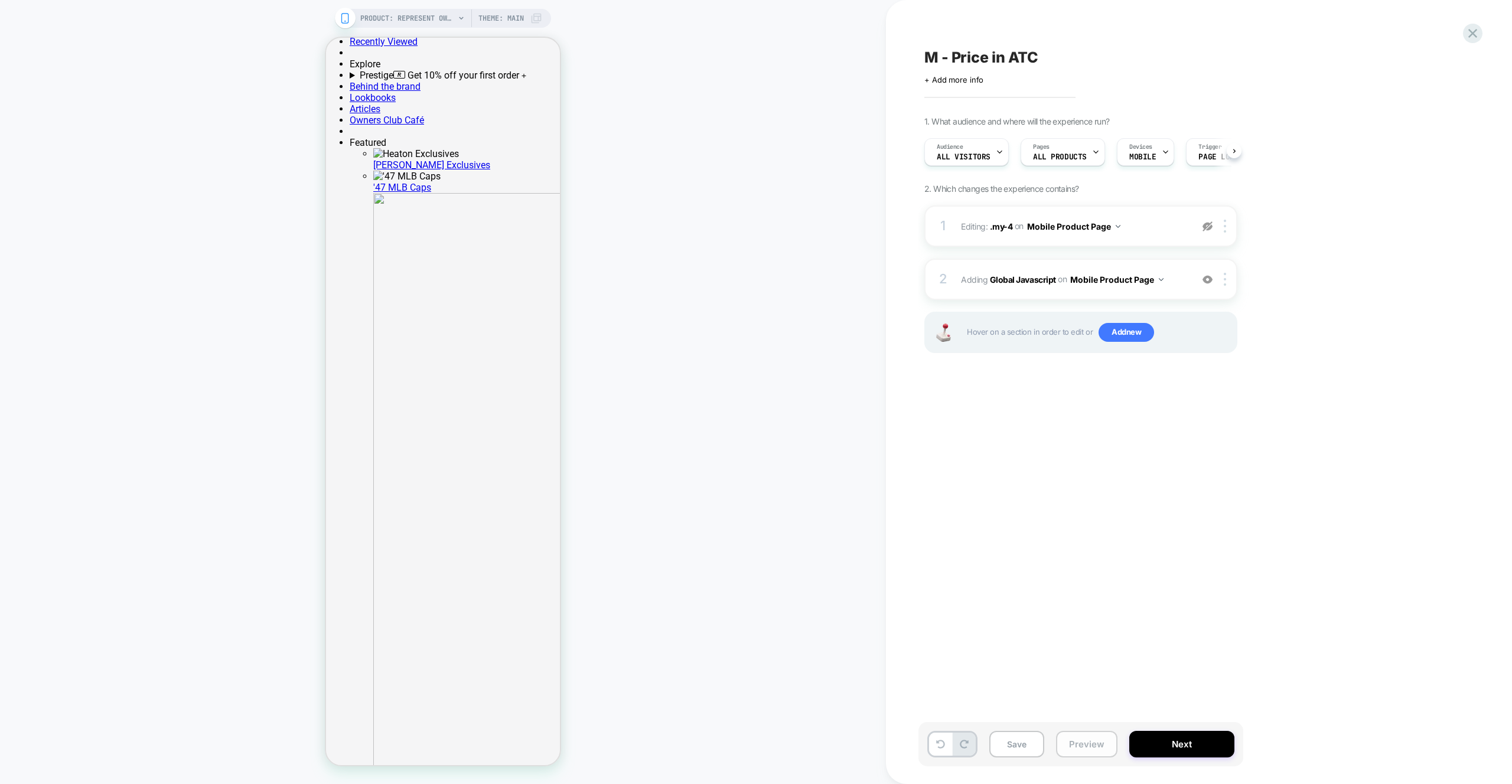
scroll to position [0, 1]
drag, startPoint x: 1104, startPoint y: 746, endPoint x: 1102, endPoint y: 732, distance: 14.1
click at [1104, 746] on button "Preview" at bounding box center [1086, 744] width 61 height 27
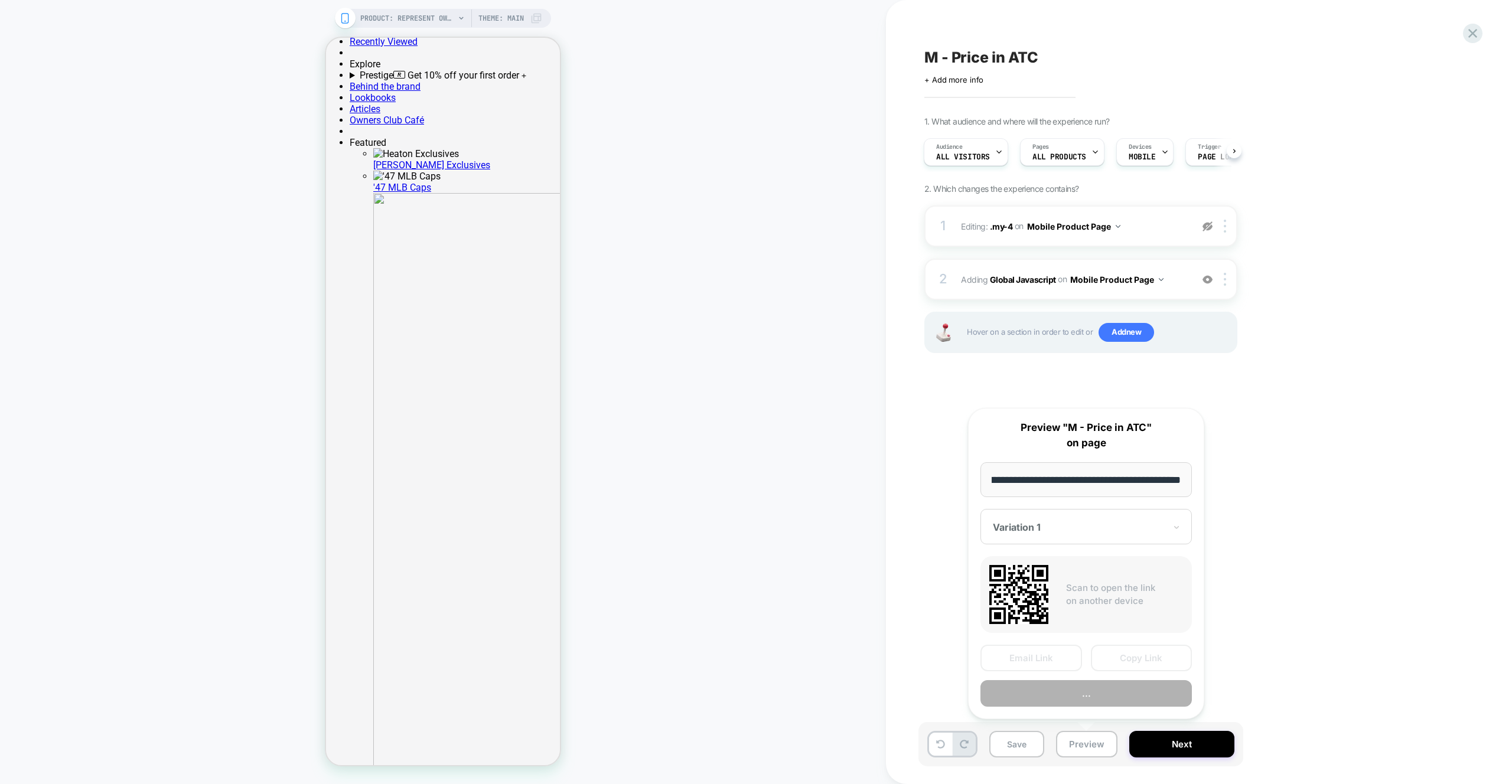
scroll to position [0, 0]
click at [1095, 698] on button "Preview" at bounding box center [1086, 694] width 211 height 27
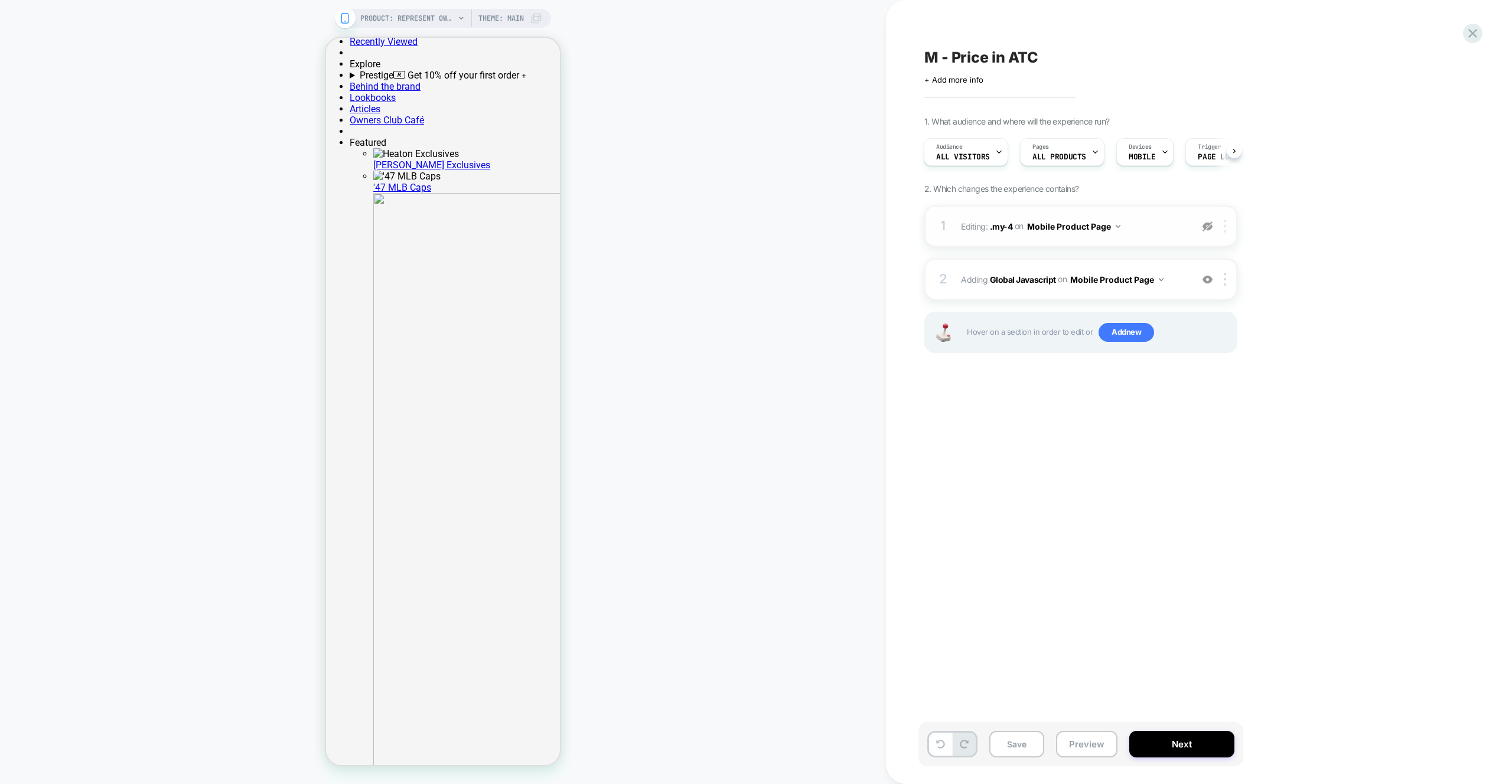
click at [1231, 228] on div at bounding box center [1227, 226] width 20 height 13
click at [1217, 323] on span "Hover on a section in order to edit or Add new" at bounding box center [1098, 333] width 264 height 19
click at [1226, 228] on img at bounding box center [1225, 226] width 3 height 13
click at [1227, 323] on div "Delete" at bounding box center [1226, 321] width 105 height 32
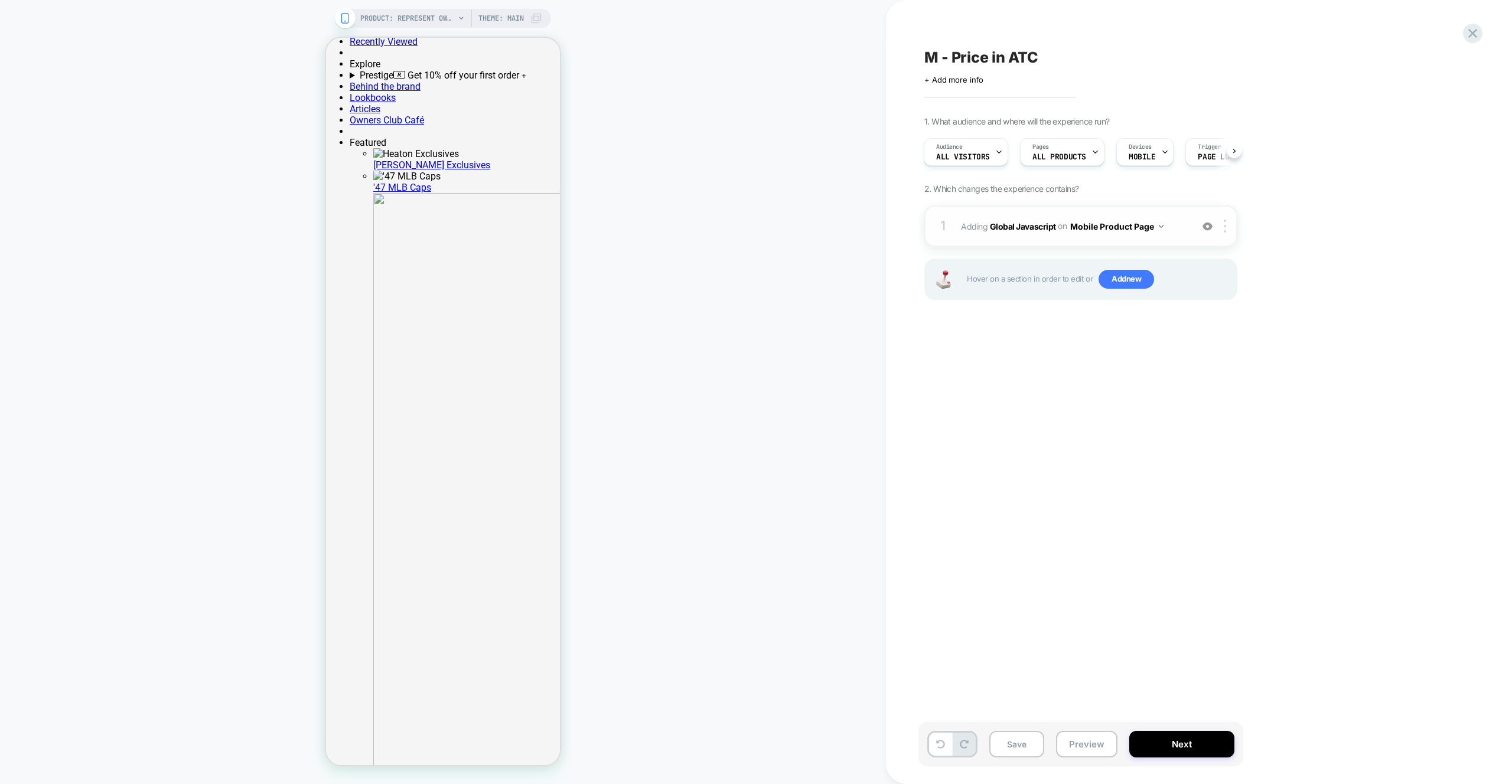
click at [1185, 216] on div "1 Adding Global Javascript on Mobile Product Page Add Before Add After Copy to …" at bounding box center [1081, 226] width 313 height 41
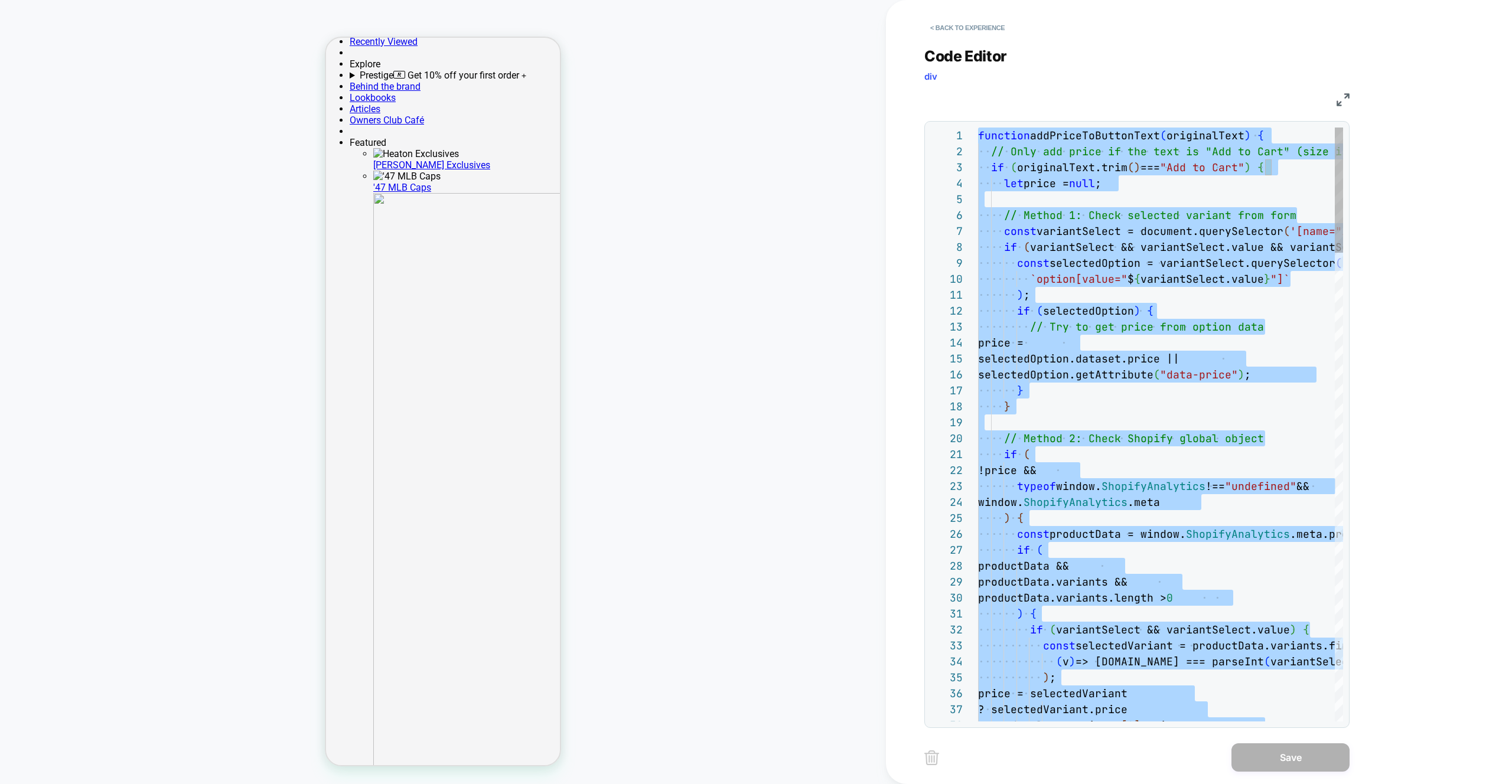
type textarea "**********"
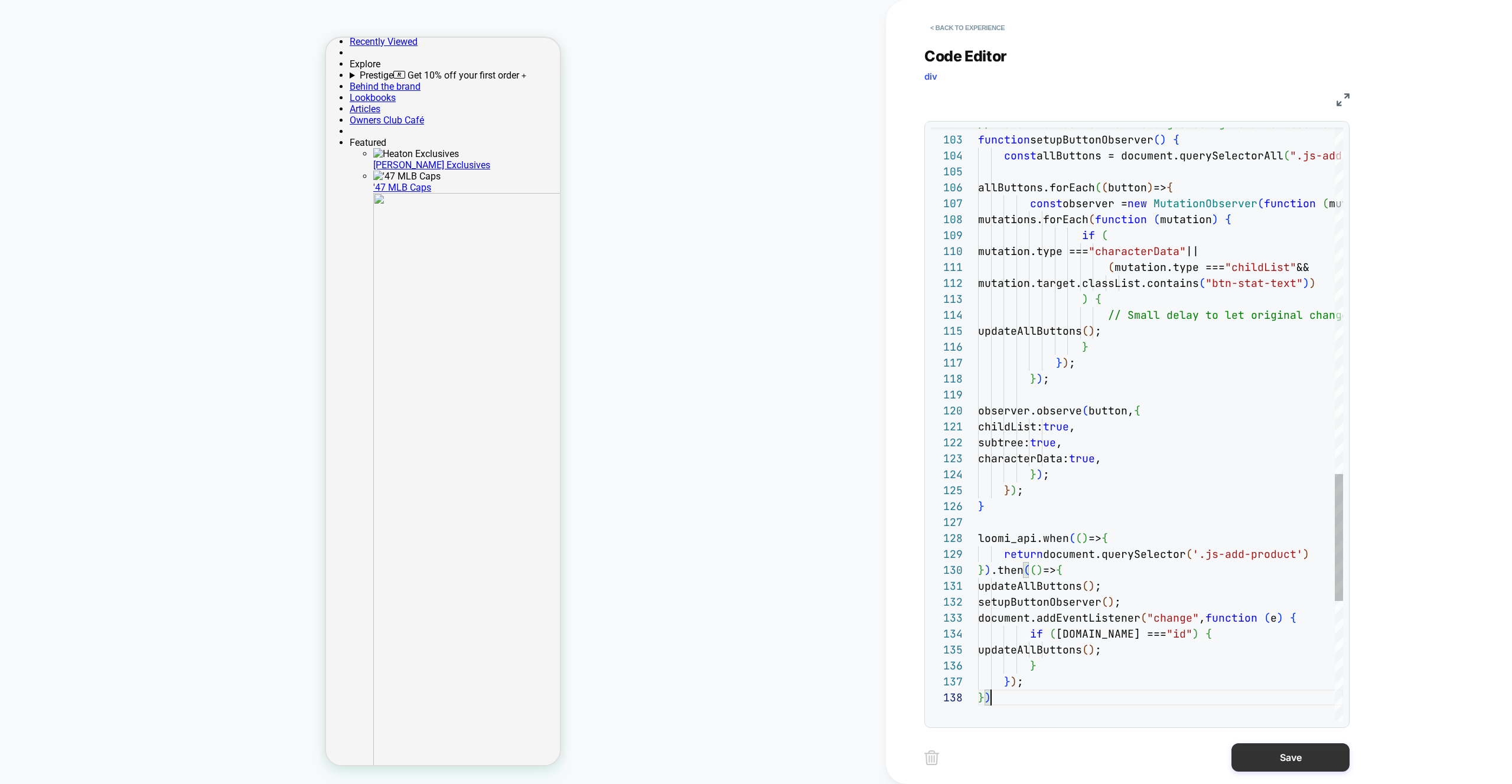
scroll to position [112, 13]
click at [1252, 766] on button "Save" at bounding box center [1290, 757] width 118 height 28
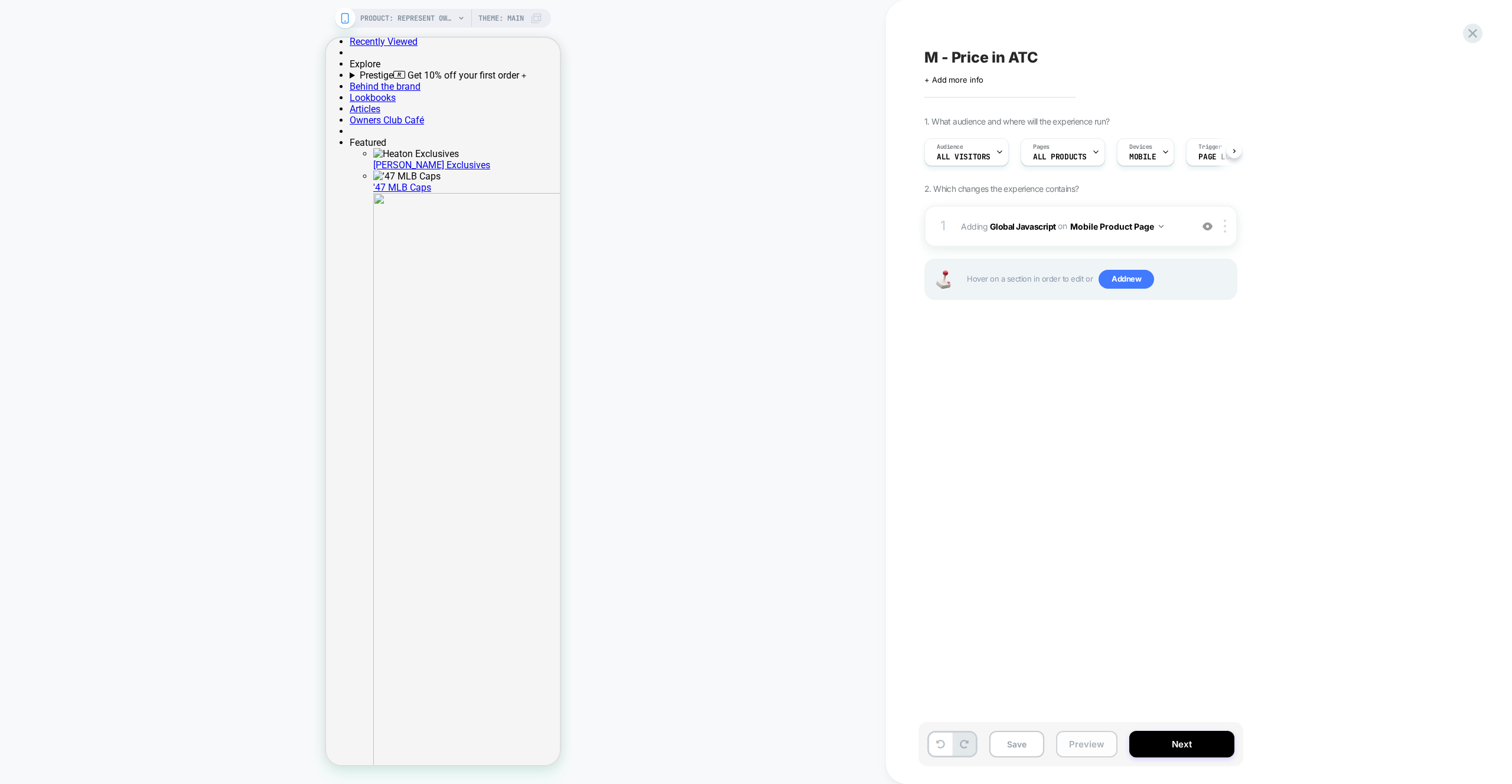
scroll to position [0, 1]
click at [1018, 737] on button "Save" at bounding box center [1016, 744] width 55 height 27
drag, startPoint x: 1475, startPoint y: 28, endPoint x: 1434, endPoint y: 32, distance: 41.2
click at [1475, 28] on icon at bounding box center [1472, 33] width 16 height 16
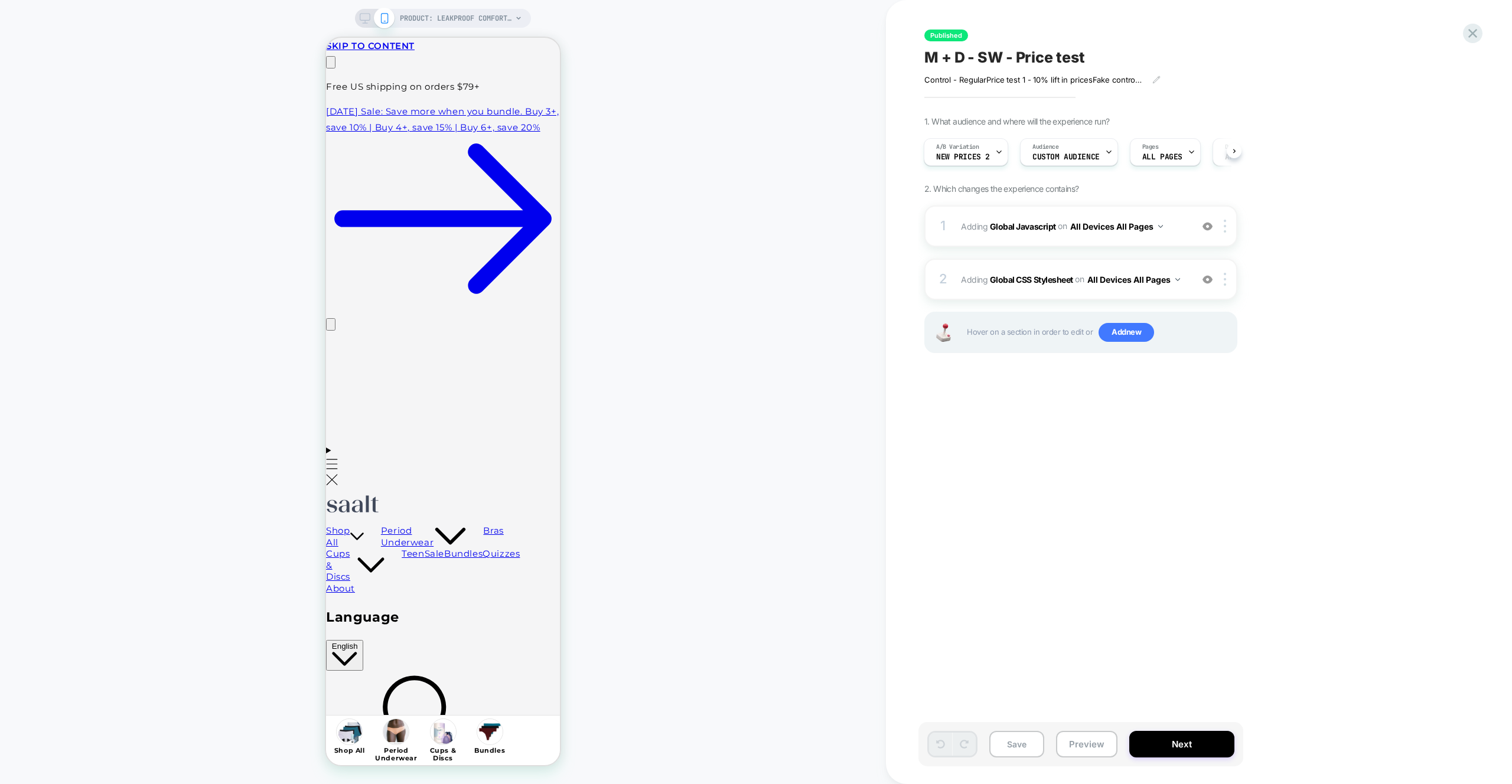
click at [1361, 477] on div "Published M + D - SW - Price test Control - Regular Price test 1 - 10% lift in …" at bounding box center [1146, 392] width 443 height 784
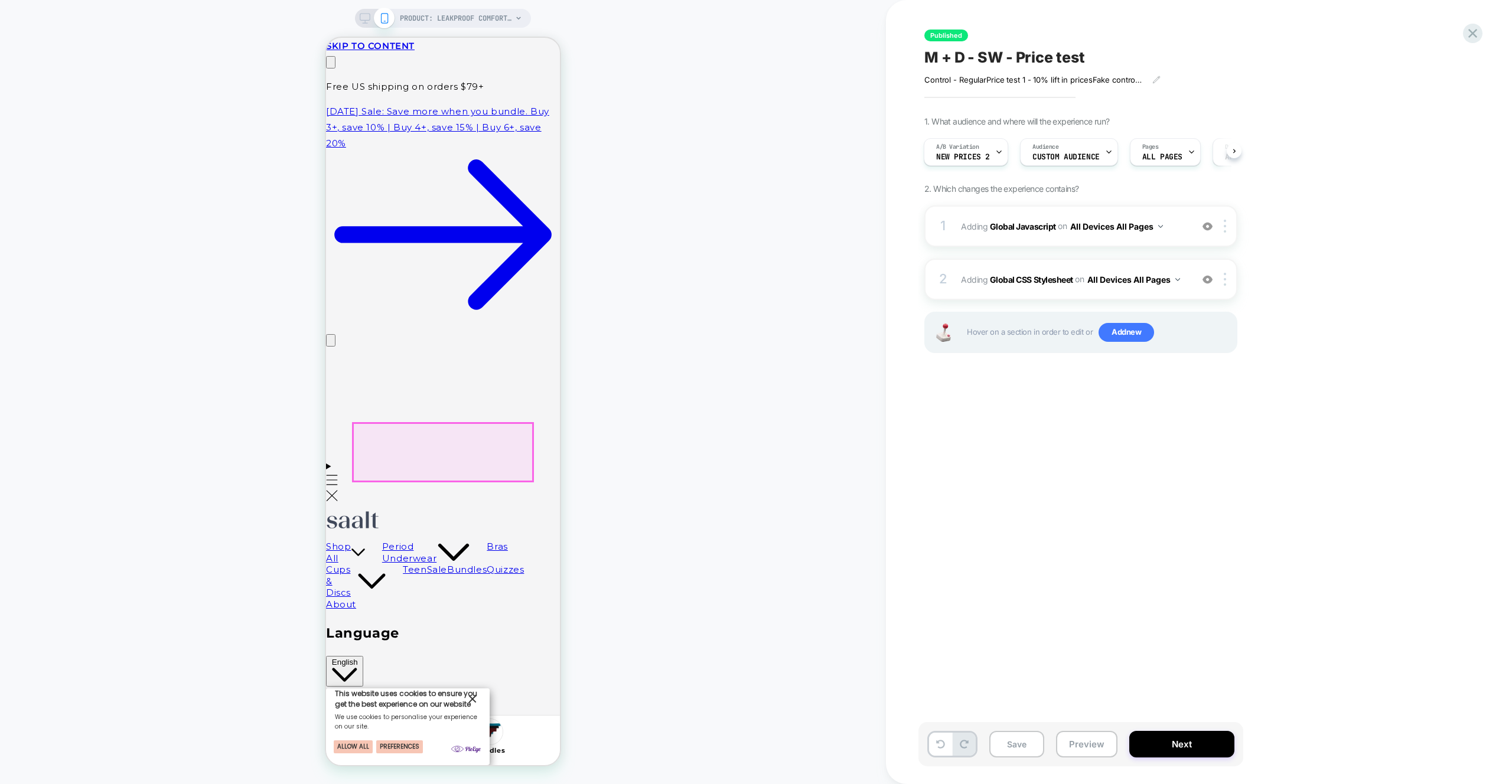
scroll to position [0, 185]
click at [440, 431] on div at bounding box center [443, 453] width 180 height 58
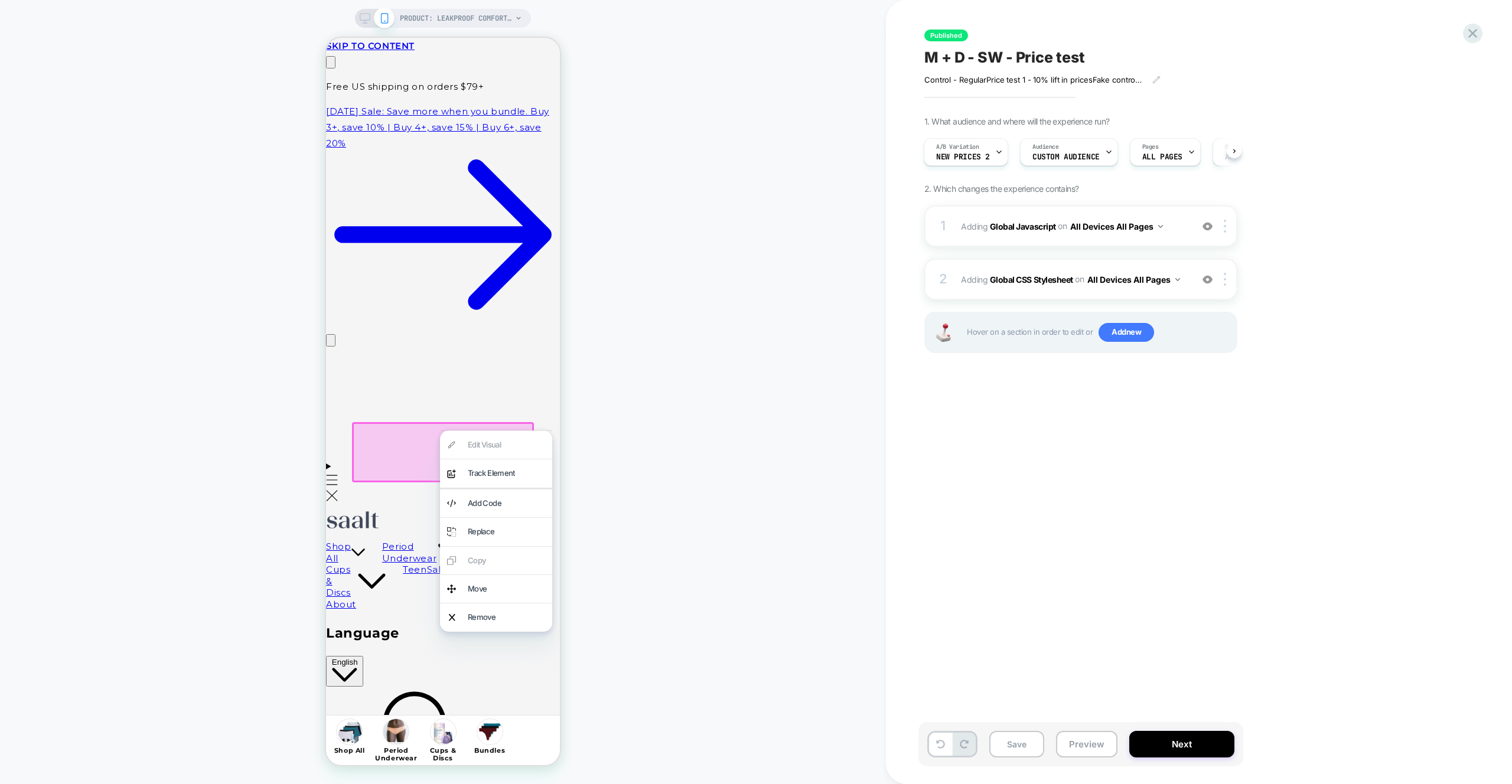
click at [532, 579] on div "Move" at bounding box center [496, 589] width 112 height 28
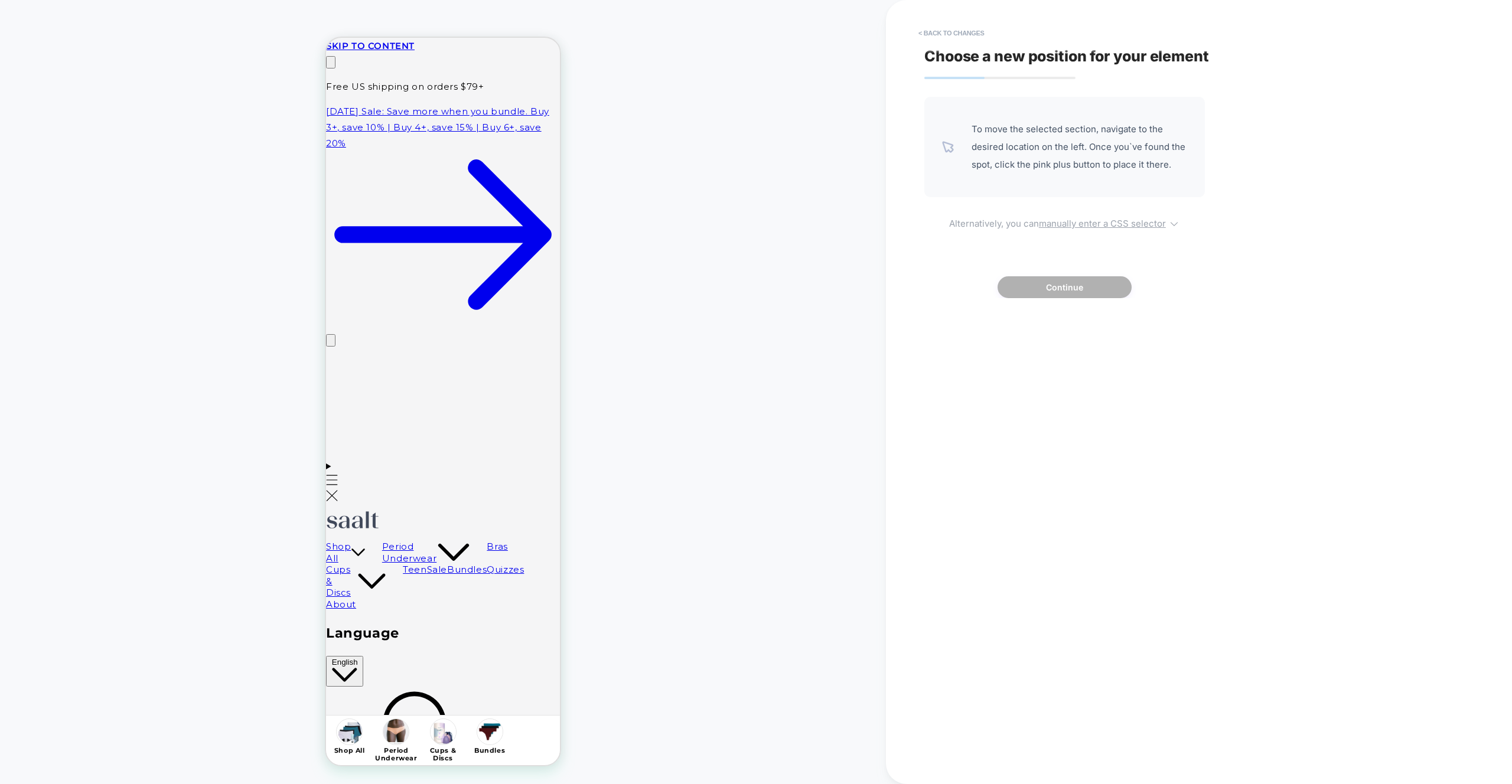
click at [1099, 228] on u "manually enter a CSS selector" at bounding box center [1102, 224] width 127 height 11
select select "*******"
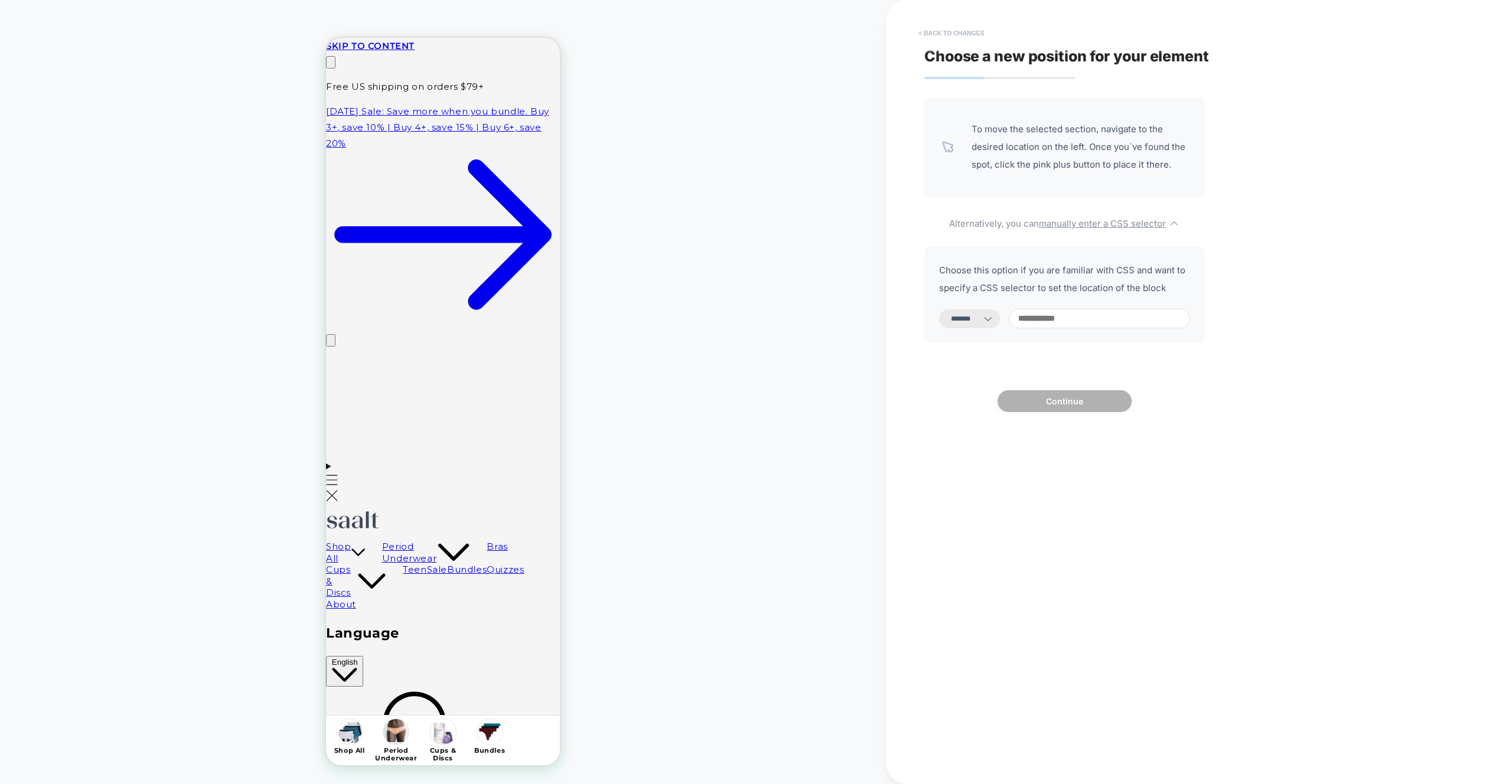
click at [979, 38] on button "< Back to changes" at bounding box center [951, 33] width 78 height 19
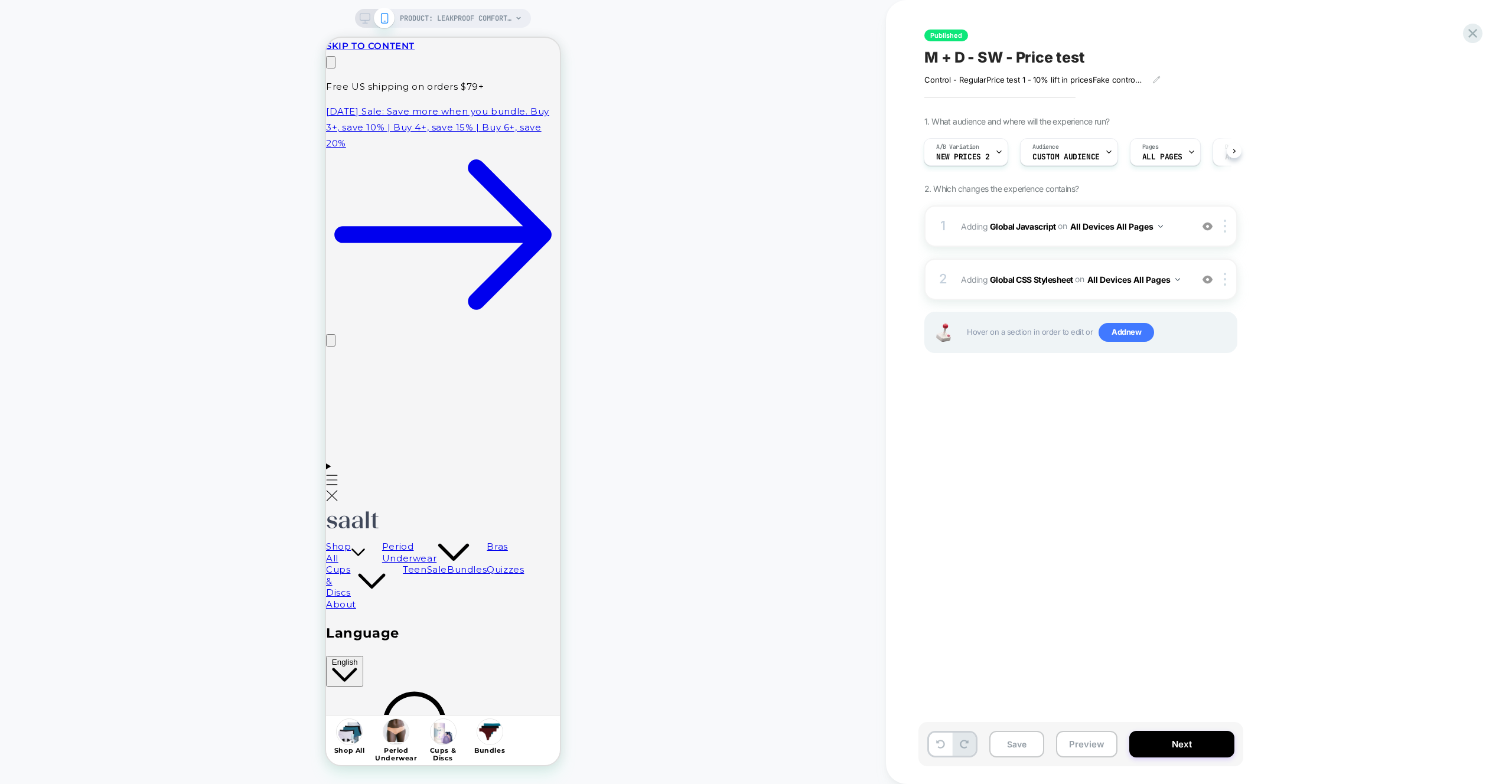
click at [875, 479] on div "PRODUCT: Leakproof Comfort Brief PRODUCT: Leakproof Comfort Brief" at bounding box center [443, 392] width 886 height 761
